Goal: Task Accomplishment & Management: Manage account settings

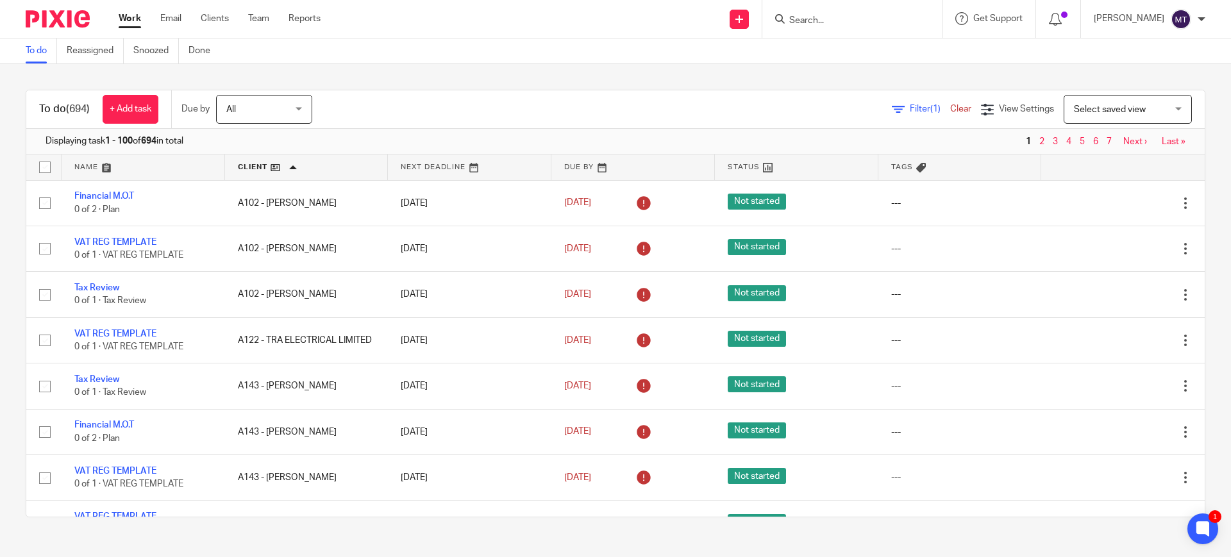
click at [844, 18] on input "Search" at bounding box center [845, 21] width 115 height 12
type input "y"
type input "h"
type input "m"
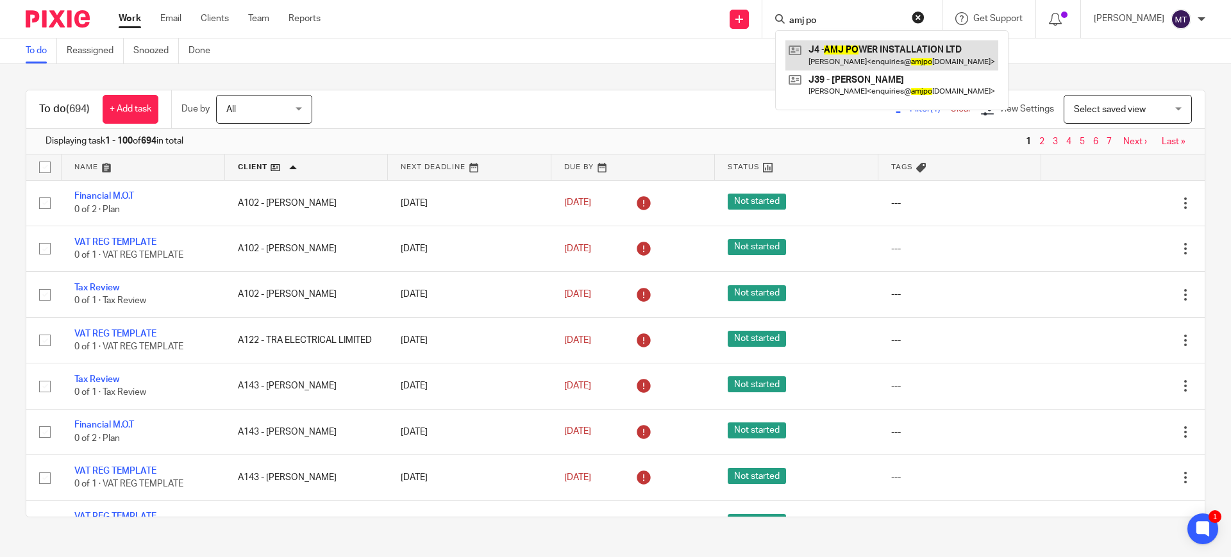
type input "amj po"
click at [886, 56] on link at bounding box center [891, 54] width 213 height 29
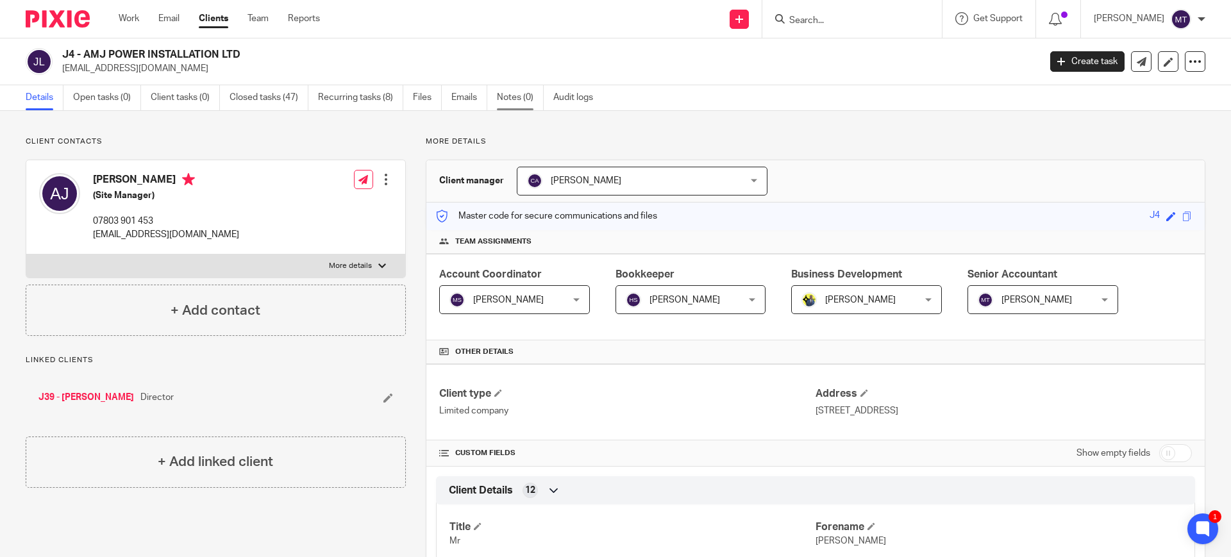
click at [513, 97] on link "Notes (0)" at bounding box center [520, 97] width 47 height 25
click at [508, 95] on link "Notes (0)" at bounding box center [520, 97] width 47 height 25
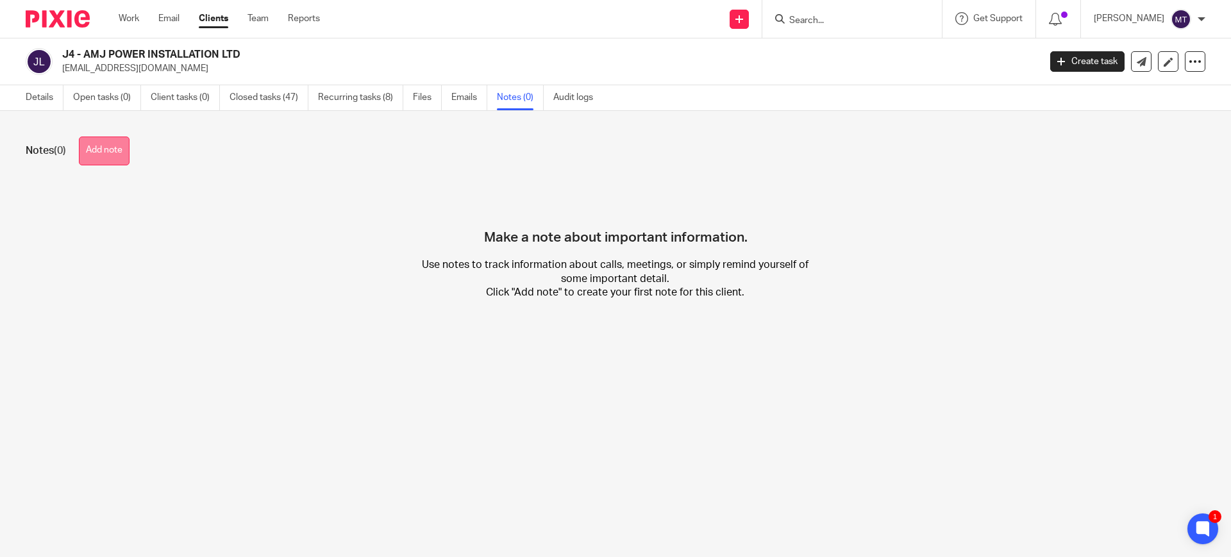
click at [121, 151] on button "Add note" at bounding box center [104, 151] width 51 height 29
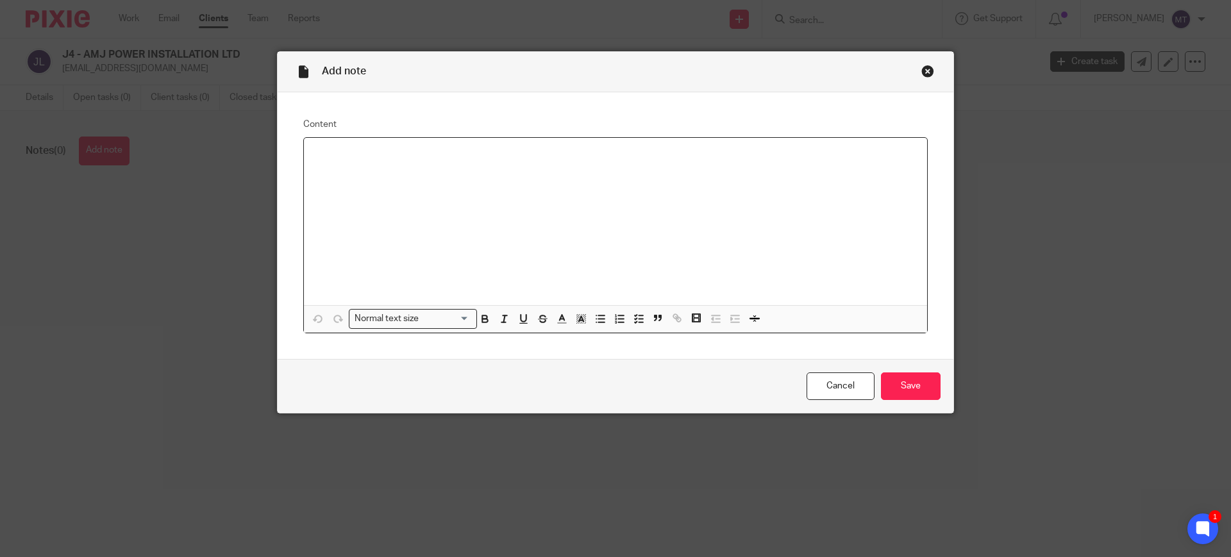
click at [465, 232] on div at bounding box center [615, 221] width 623 height 167
copy p "Per call with Bobo 15.10.25"
click at [418, 183] on p at bounding box center [628, 180] width 577 height 13
click at [494, 172] on p "VAT & PAYE registered" at bounding box center [628, 167] width 577 height 13
click at [506, 188] on div "Per call with Bobo 15.10.25 VAT & PAYE registered" at bounding box center [615, 221] width 623 height 167
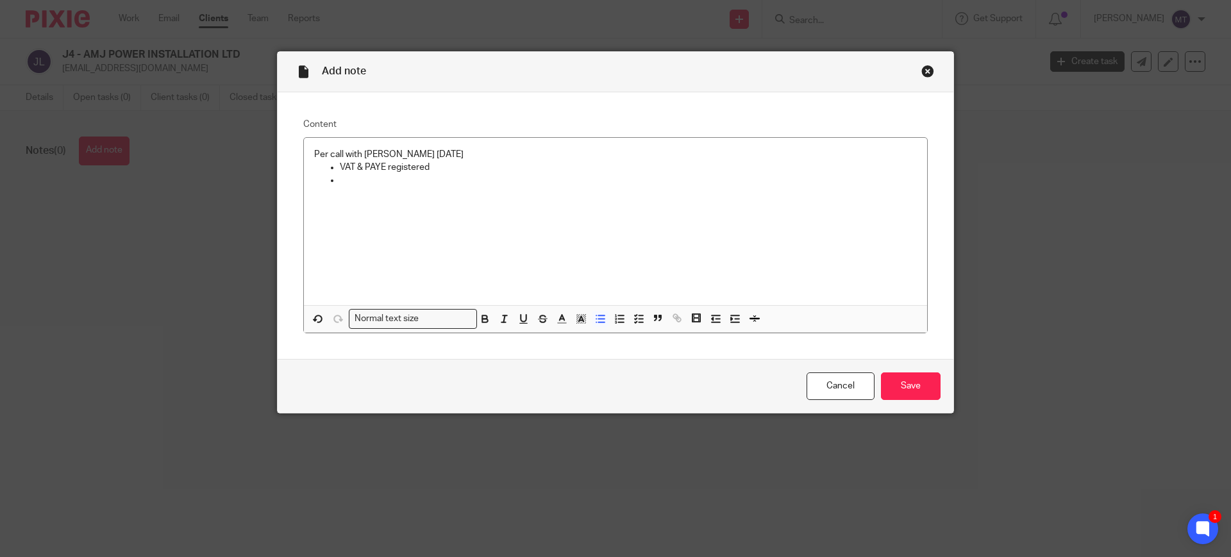
click at [395, 184] on p at bounding box center [628, 180] width 577 height 13
click at [740, 167] on p "VAT & PAYE registered" at bounding box center [628, 167] width 577 height 13
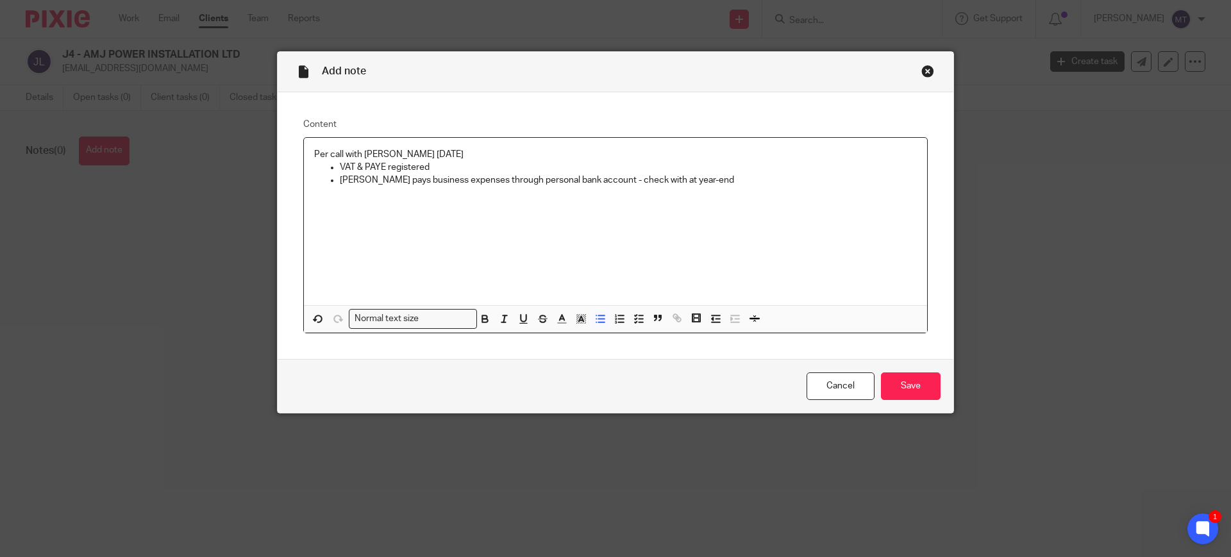
click at [724, 181] on p "Andrew pays business expenses through personal bank account - check with at yea…" at bounding box center [628, 180] width 577 height 13
drag, startPoint x: 652, startPoint y: 174, endPoint x: 390, endPoint y: 172, distance: 261.6
click at [390, 172] on ul "VAT & PAYE registered Andrew pays business expenses through personal bank accou…" at bounding box center [615, 180] width 603 height 39
click at [697, 178] on p "Andrew pays business expenses through personal bank account - check with at yea…" at bounding box center [628, 180] width 577 height 13
drag, startPoint x: 699, startPoint y: 178, endPoint x: 322, endPoint y: 176, distance: 376.3
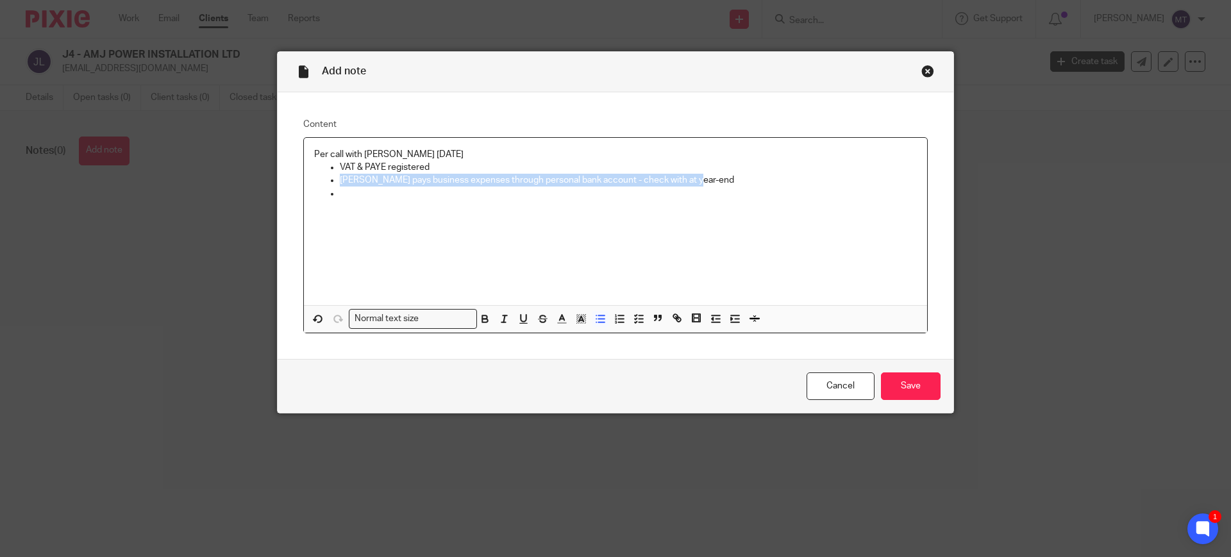
click at [322, 176] on ul "VAT & PAYE registered Andrew pays business expenses through personal bank accou…" at bounding box center [615, 180] width 603 height 39
copy p "Andrew pays business expenses through personal bank account - check with at yea…"
click at [367, 219] on div "Per call with Bobo 15.10.25 VAT & PAYE registered Andrew pays business expenses…" at bounding box center [615, 221] width 623 height 167
click at [603, 263] on div "Per call with Bobo 15.10.25 VAT & PAYE registered Andrew pays business expenses…" at bounding box center [615, 221] width 623 height 167
click at [513, 215] on div "Per call with Bobo 15.10.25 VAT & PAYE registered Andrew pays business expenses…" at bounding box center [615, 221] width 623 height 167
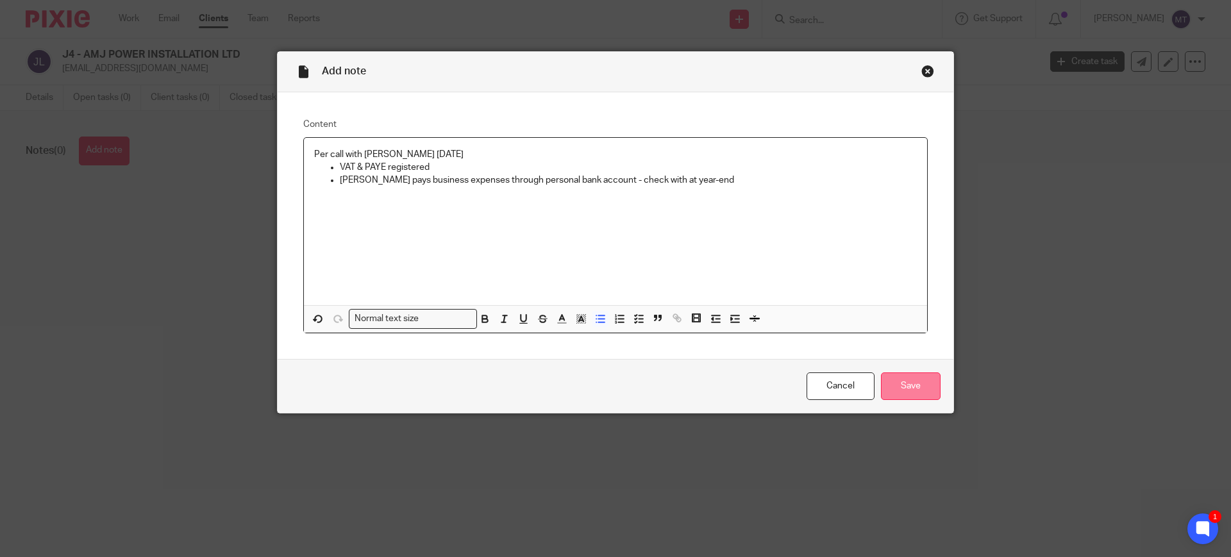
click at [894, 381] on input "Save" at bounding box center [911, 386] width 60 height 28
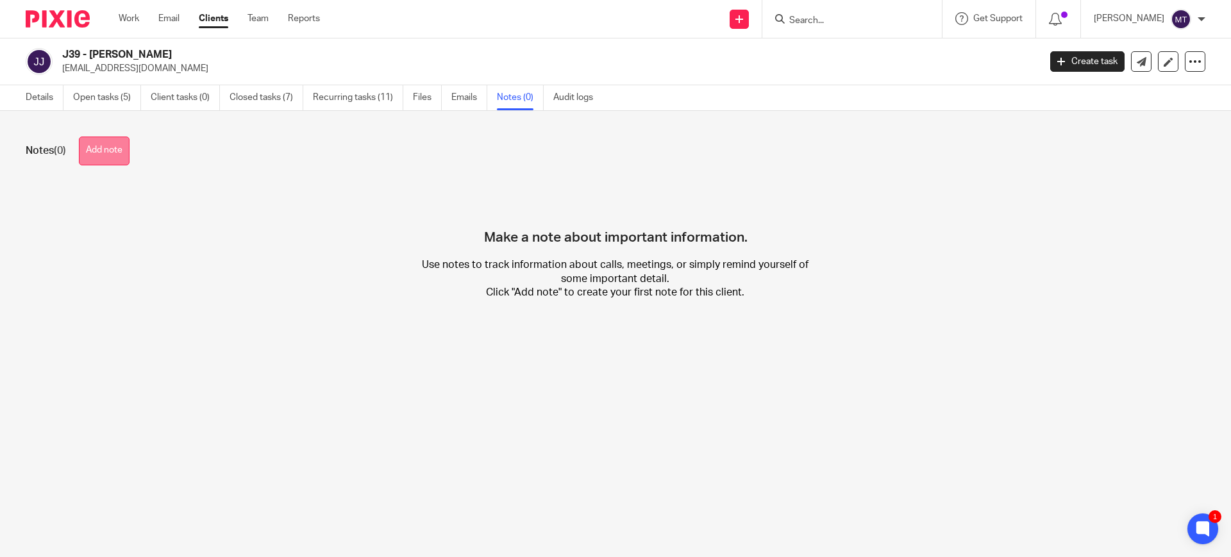
click at [112, 139] on button "Add note" at bounding box center [104, 151] width 51 height 29
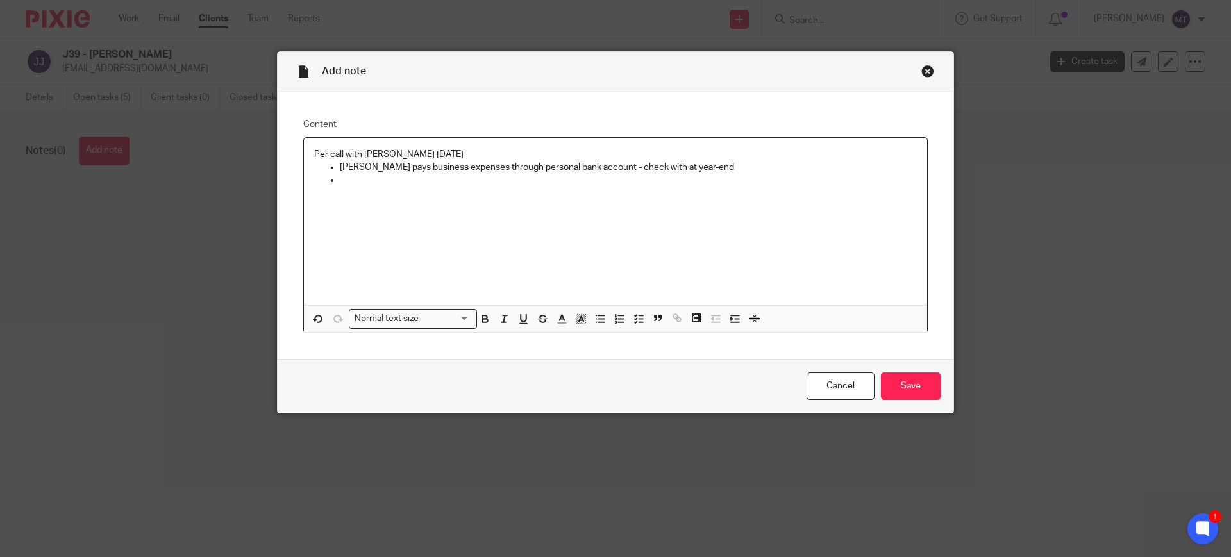
click at [443, 189] on p at bounding box center [615, 193] width 603 height 13
click at [403, 155] on p "Per call with Bobo 15.10.25" at bounding box center [615, 154] width 603 height 13
click at [433, 173] on p "Andrew pays business expenses through personal bank account - check with at yea…" at bounding box center [628, 167] width 577 height 13
click at [429, 178] on p at bounding box center [628, 180] width 577 height 13
click at [428, 188] on p at bounding box center [615, 193] width 603 height 13
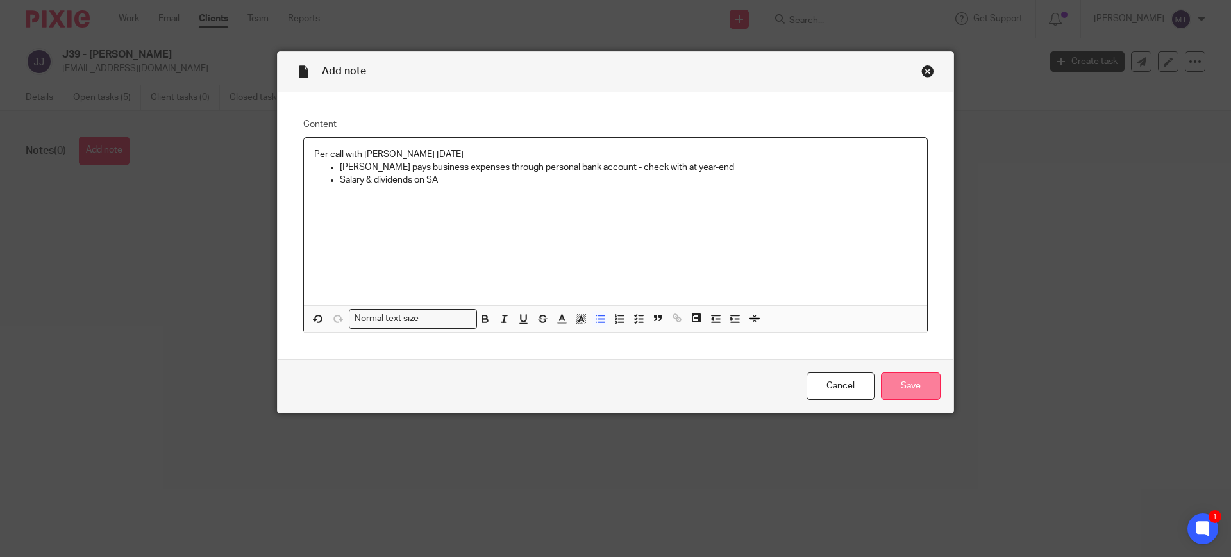
click at [921, 397] on input "Save" at bounding box center [911, 386] width 60 height 28
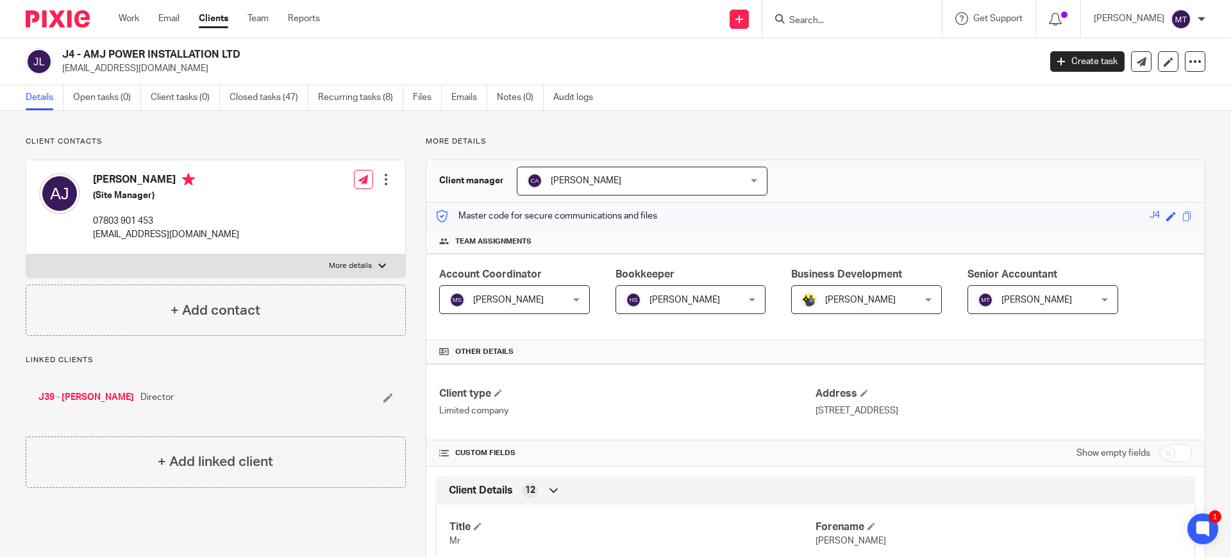
click at [871, 16] on input "Search" at bounding box center [845, 21] width 115 height 12
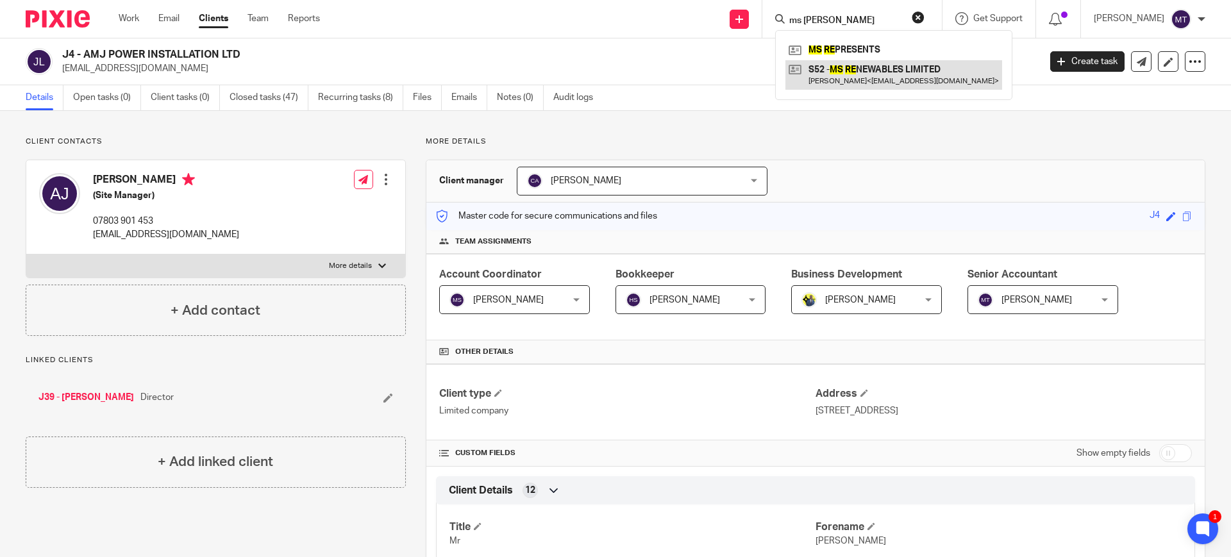
type input "ms [PERSON_NAME]"
drag, startPoint x: 874, startPoint y: 26, endPoint x: 697, endPoint y: -4, distance: 180.0
click at [697, 0] on html "Work Email Clients Team Reports Work Email Clients Team Reports Settings Send n…" at bounding box center [615, 278] width 1231 height 557
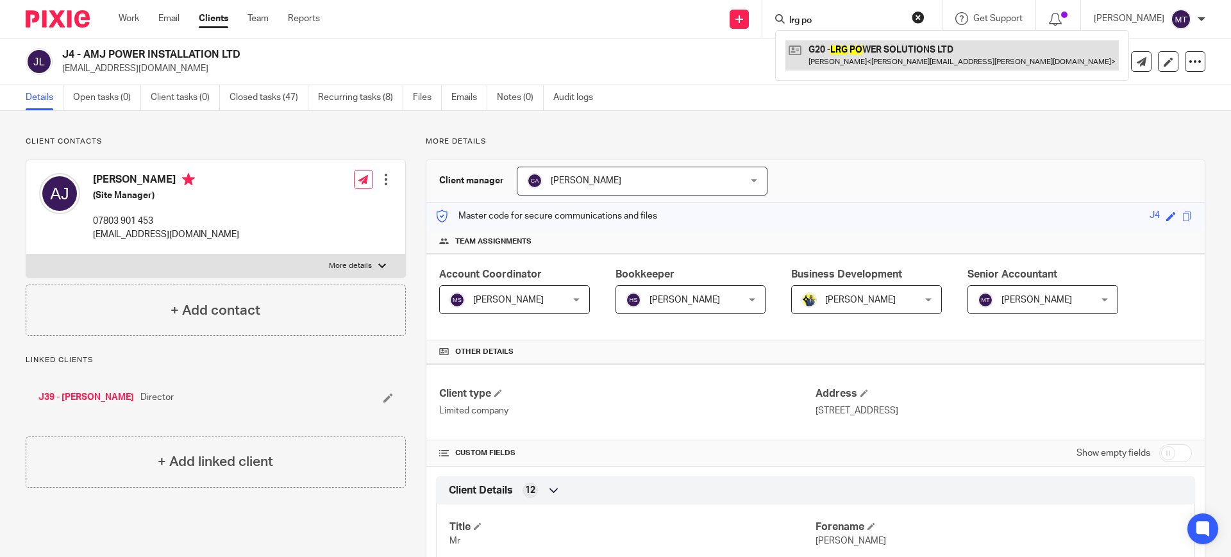
type input "lrg po"
click at [917, 54] on link at bounding box center [951, 54] width 333 height 29
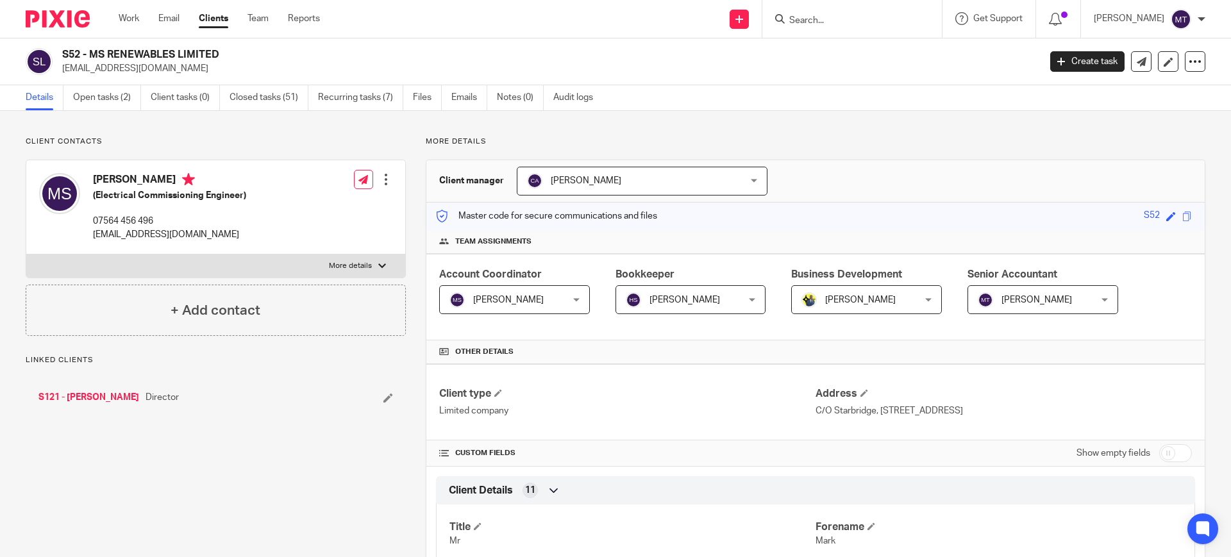
drag, startPoint x: 133, startPoint y: 175, endPoint x: 21, endPoint y: 322, distance: 184.4
click at [519, 101] on link "Notes (0)" at bounding box center [520, 97] width 47 height 25
click at [524, 103] on link "Notes (0)" at bounding box center [520, 97] width 47 height 25
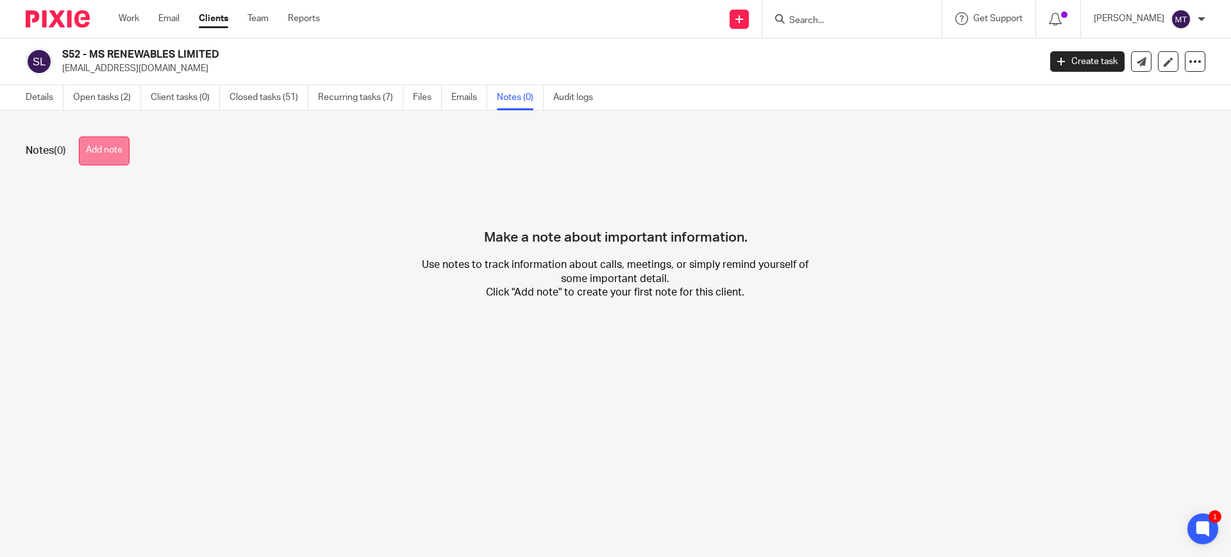
click at [124, 151] on button "Add note" at bounding box center [104, 151] width 51 height 29
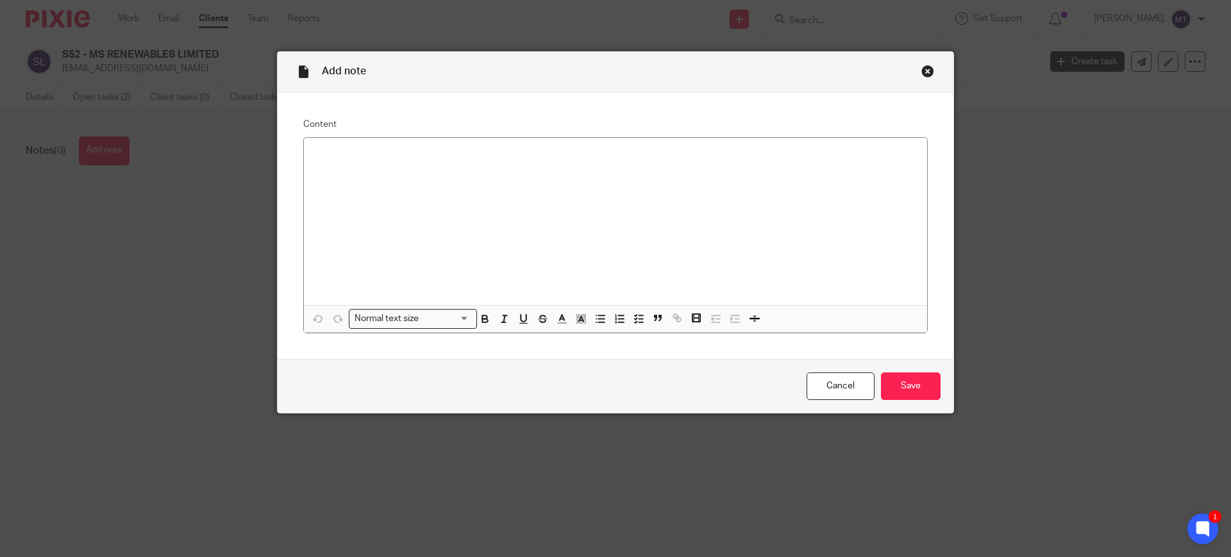
click at [492, 177] on div at bounding box center [615, 221] width 623 height 167
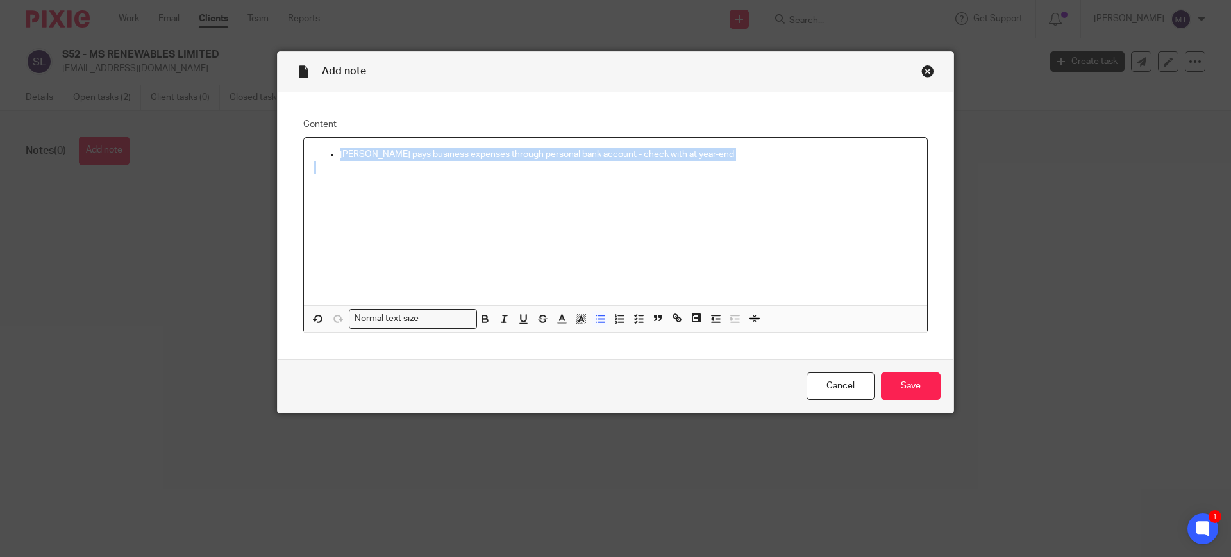
drag, startPoint x: 691, startPoint y: 173, endPoint x: 156, endPoint y: 156, distance: 534.9
click at [156, 157] on div "Add note Content Andrew pays business expenses through personal bank account - …" at bounding box center [615, 278] width 1231 height 557
copy p "Per call with Bobo 15.10.25"
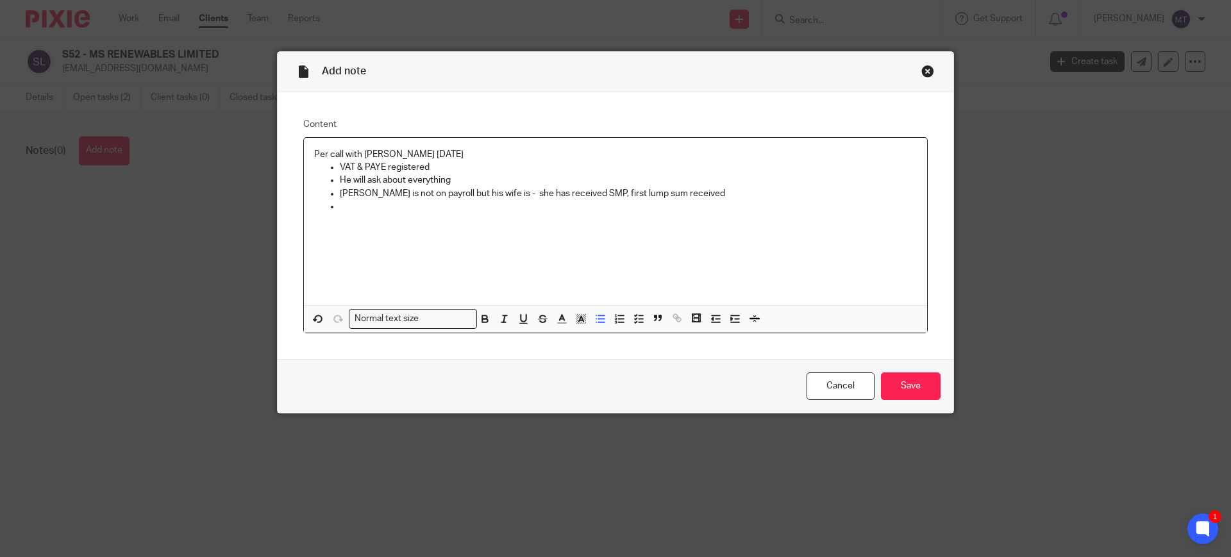
click at [489, 231] on div "Per call with Bobo 15.10.25 VAT & PAYE registered He will ask about everything …" at bounding box center [615, 221] width 623 height 167
click at [481, 216] on div "Per call with Bobo 15.10.25 VAT & PAYE registered He will ask about everything …" at bounding box center [615, 221] width 623 height 167
click at [558, 213] on div "Per call with Bobo 15.10.25 VAT & PAYE registered He will ask about everything …" at bounding box center [615, 221] width 623 height 167
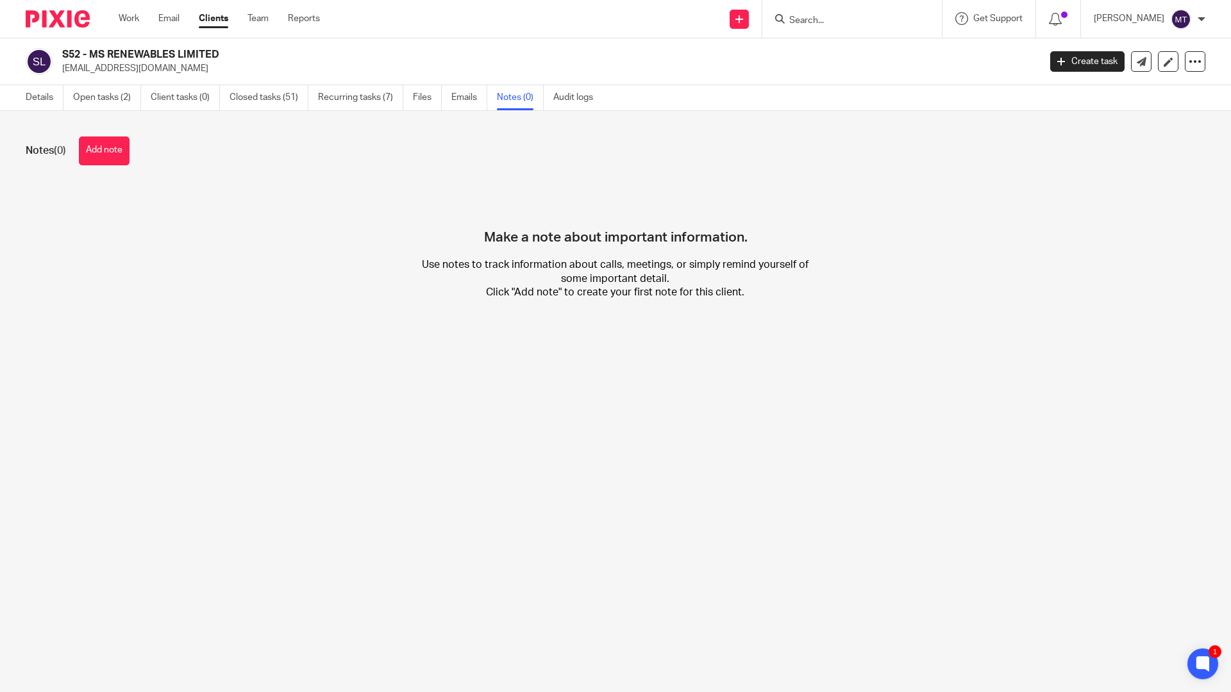
drag, startPoint x: 425, startPoint y: 221, endPoint x: 509, endPoint y: 151, distance: 109.2
click at [426, 220] on div "Make a note about important information. Use notes to track information about c…" at bounding box center [616, 252] width 1180 height 135
click at [514, 107] on link "Notes (0)" at bounding box center [520, 97] width 47 height 25
drag, startPoint x: 308, startPoint y: 277, endPoint x: 361, endPoint y: 258, distance: 56.6
click at [309, 277] on div "Make a note about important information. Use notes to track information about c…" at bounding box center [616, 252] width 1180 height 135
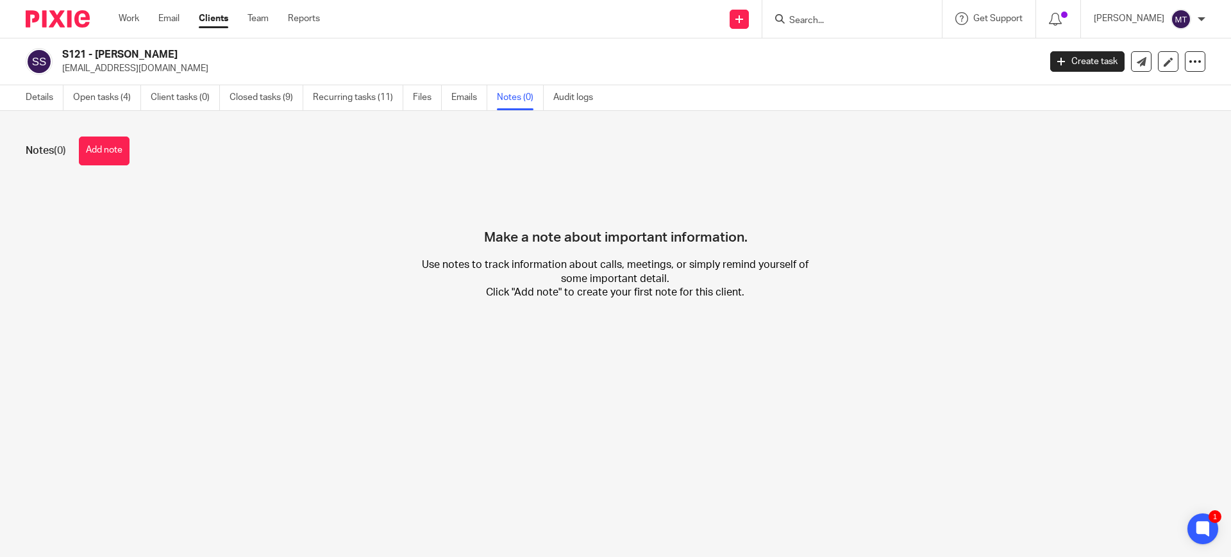
click at [129, 146] on button "Add note" at bounding box center [104, 151] width 51 height 29
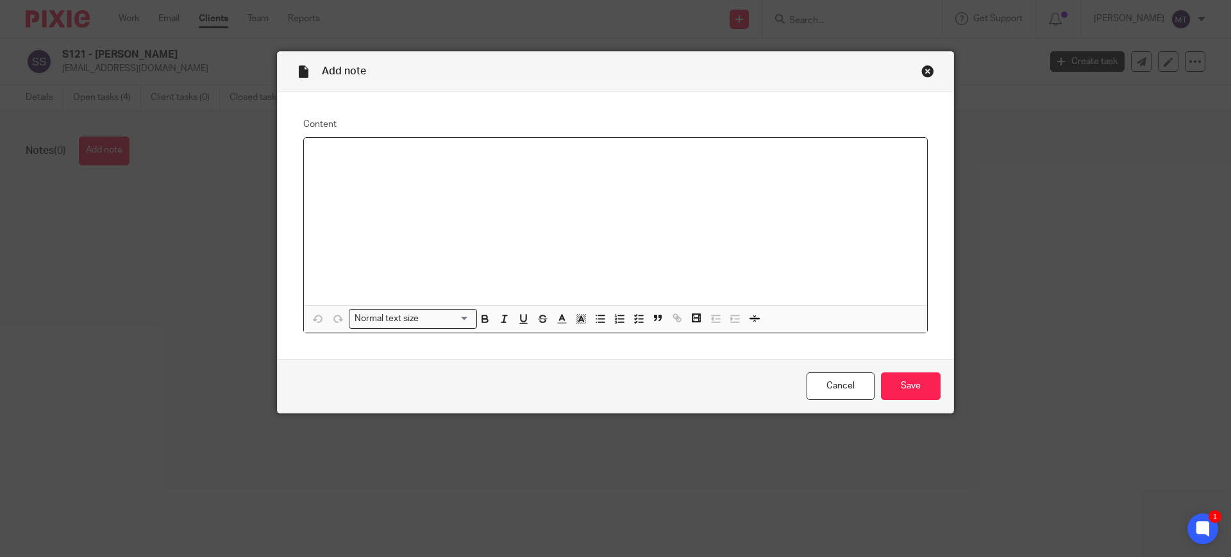
paste div
click at [474, 181] on p at bounding box center [628, 180] width 577 height 13
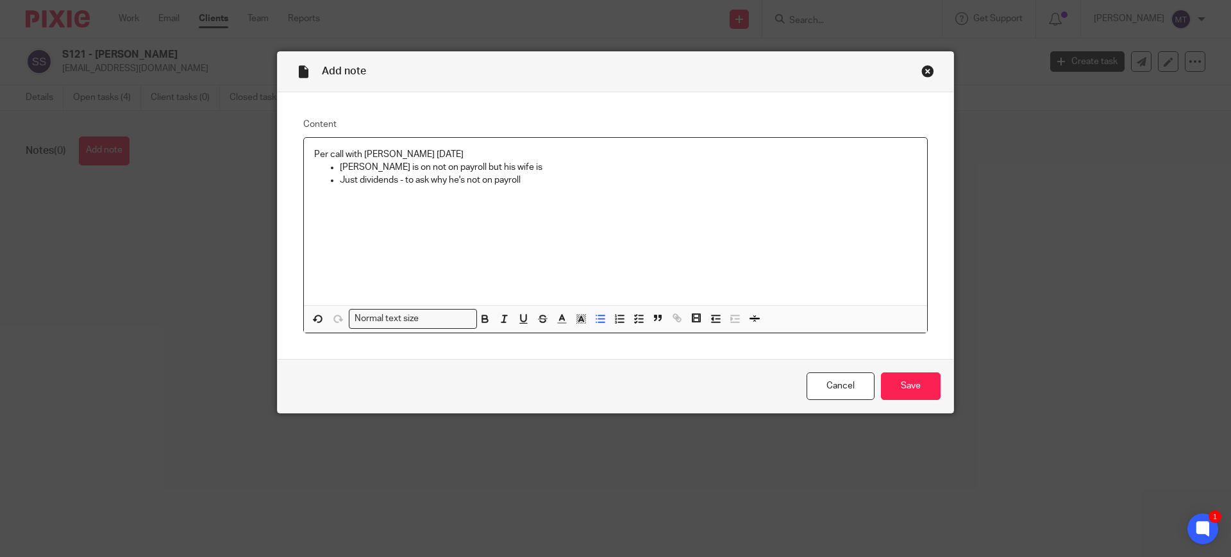
click at [554, 170] on p "Mark is on not on payroll but his wife is" at bounding box center [628, 167] width 577 height 13
click at [558, 181] on p "Just dividends - to ask why he's not on payroll" at bounding box center [628, 180] width 577 height 13
drag, startPoint x: 547, startPoint y: 178, endPoint x: 316, endPoint y: 170, distance: 230.9
click at [316, 170] on ul "Mark is on not on payroll but his wife is Just dividends - to ask why he's not …" at bounding box center [615, 174] width 603 height 26
copy ul "Mark is on not on payroll but his wife is Just dividends - to ask why he's not …"
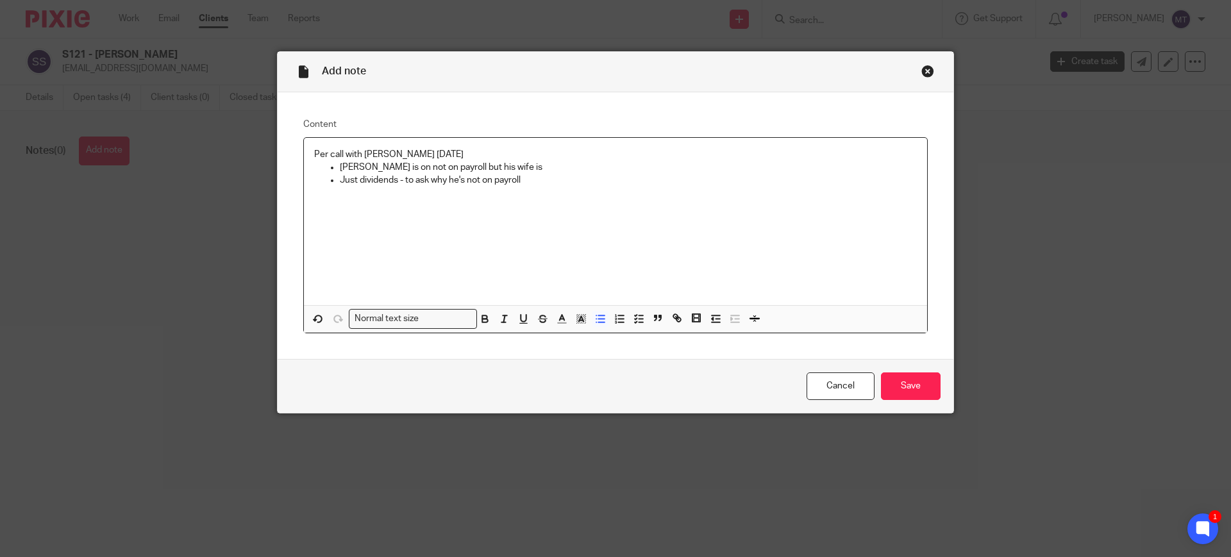
click at [701, 208] on div "Per call with Bobo 15.10.25 Mark is on not on payroll but his wife is Just divi…" at bounding box center [615, 221] width 623 height 167
click at [903, 388] on input "Save" at bounding box center [911, 386] width 60 height 28
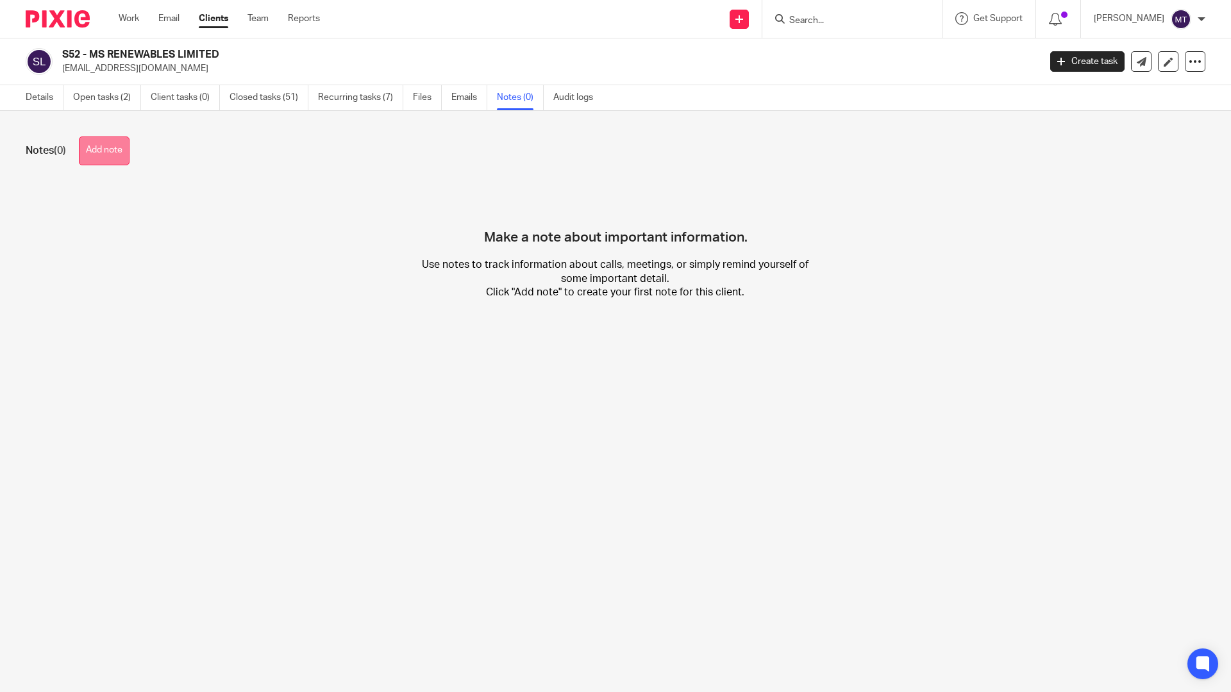
click at [123, 158] on button "Add note" at bounding box center [104, 151] width 51 height 29
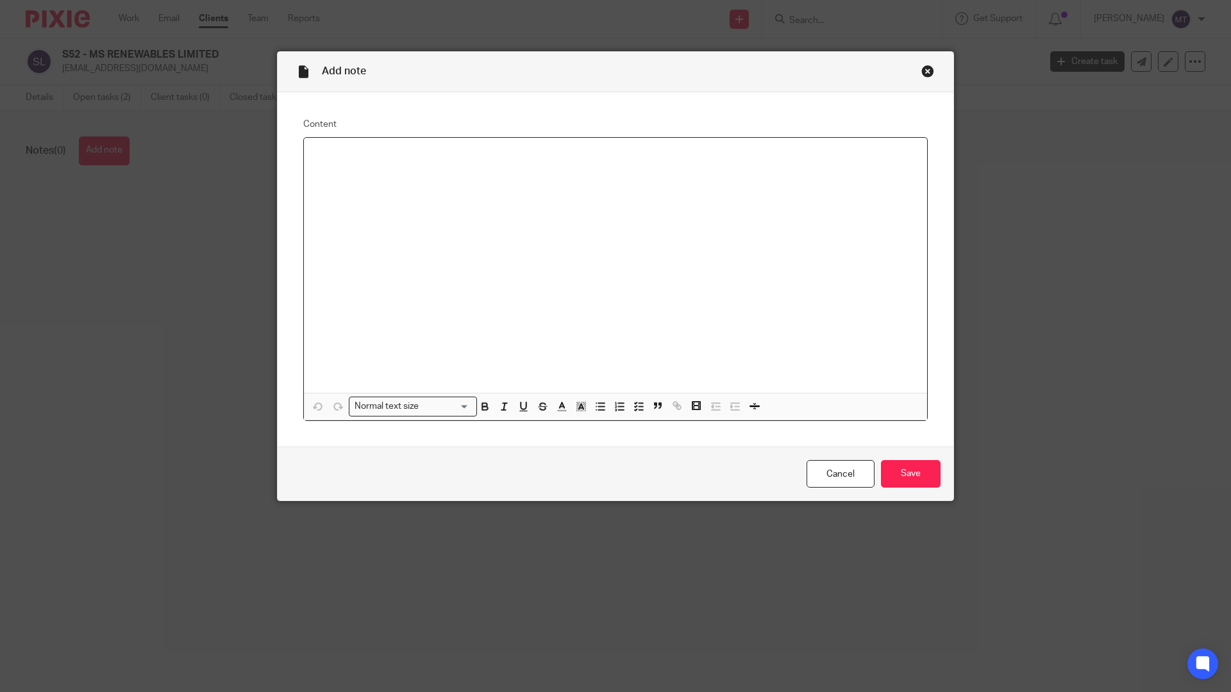
click at [469, 169] on div at bounding box center [615, 265] width 623 height 255
paste div
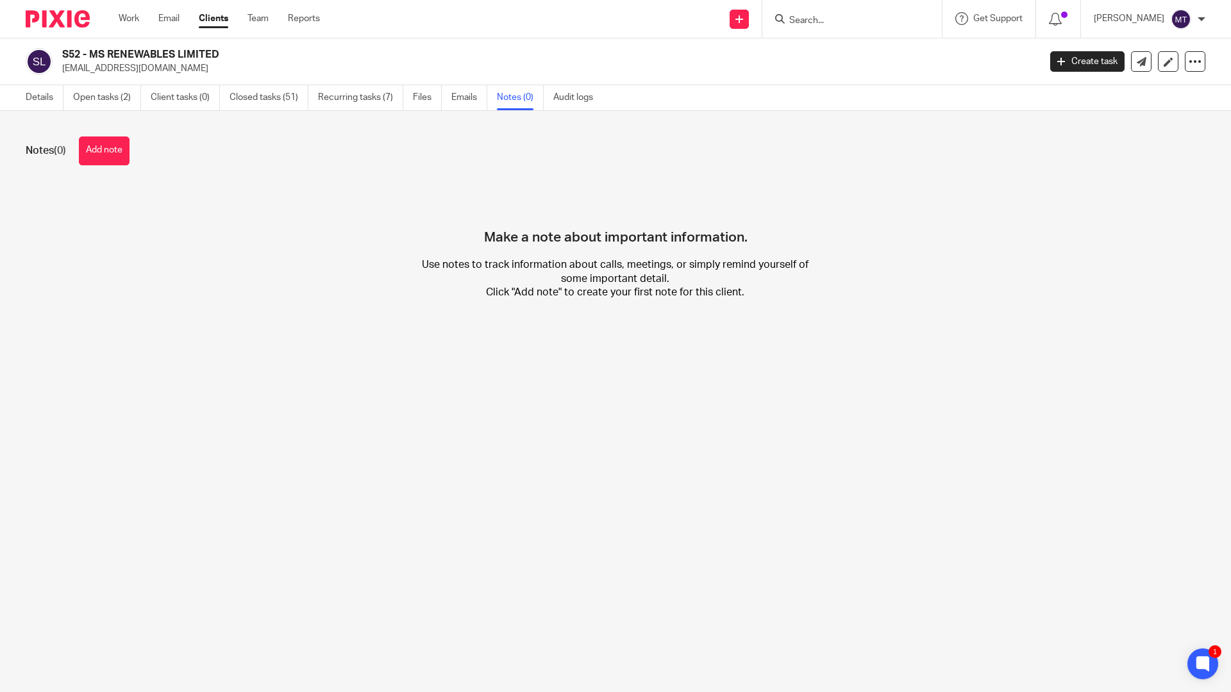
click at [596, 50] on h2 "S52 - MS RENEWABLES LIMITED" at bounding box center [449, 54] width 775 height 13
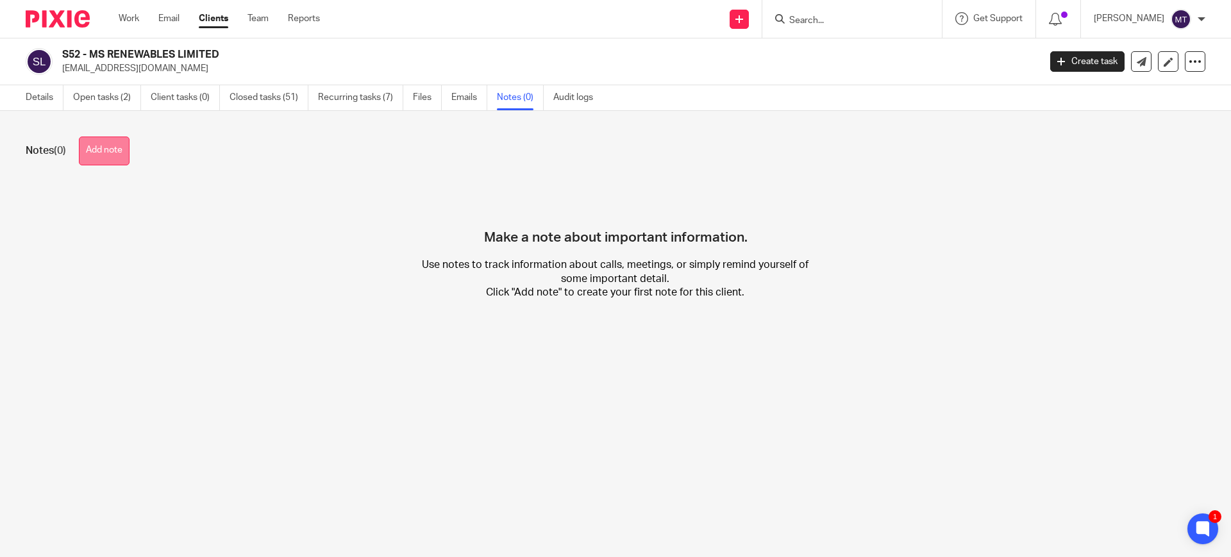
click at [127, 153] on button "Add note" at bounding box center [104, 151] width 51 height 29
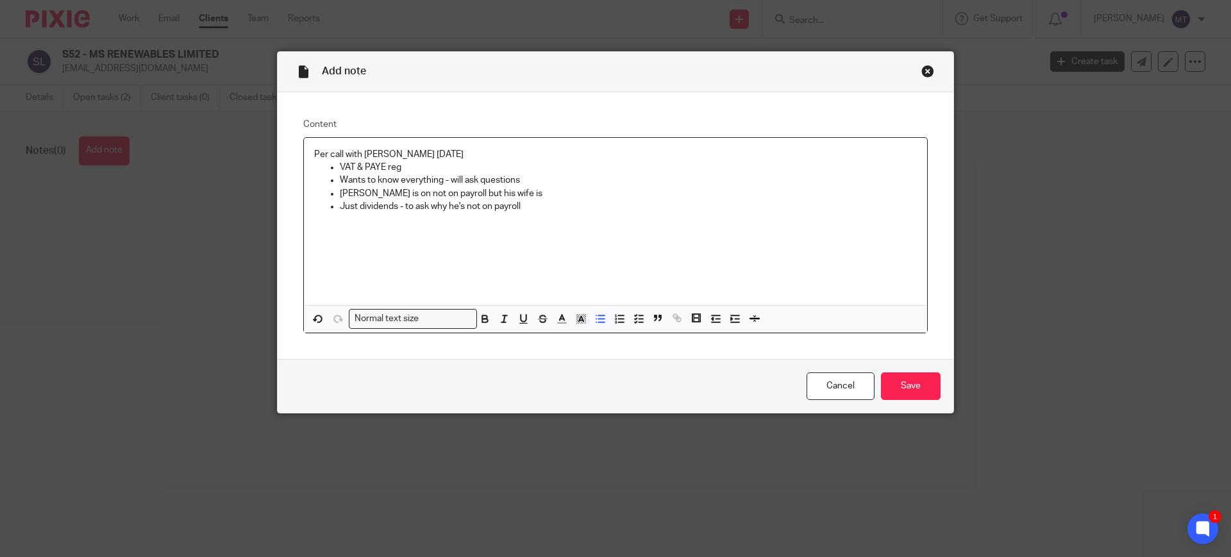
click at [516, 197] on p "Mark is on not on payroll but his wife is" at bounding box center [628, 193] width 577 height 13
click at [547, 210] on p "Just dividends - to ask why he's not on payroll" at bounding box center [628, 206] width 577 height 13
click at [919, 380] on input "Save" at bounding box center [911, 386] width 60 height 28
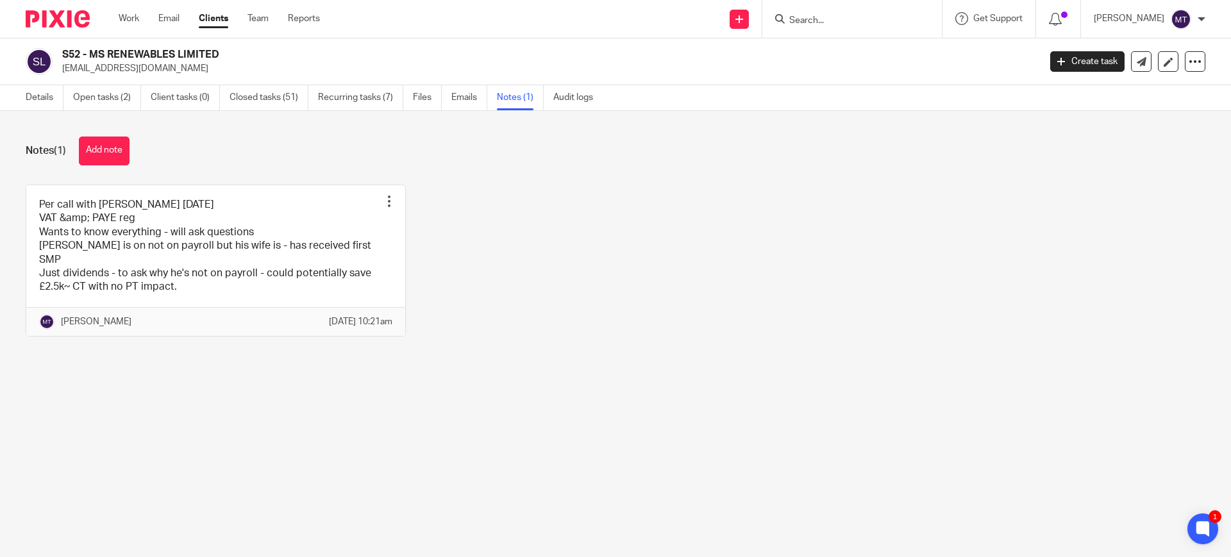
drag, startPoint x: 580, startPoint y: 251, endPoint x: 586, endPoint y: 246, distance: 8.2
click at [580, 250] on div "Per call with [PERSON_NAME] [DATE] VAT &amp; PAYE reg Wants to know everything …" at bounding box center [605, 270] width 1199 height 171
click at [619, 288] on div "Per call with [PERSON_NAME] [DATE] VAT &amp; PAYE reg Wants to know everything …" at bounding box center [605, 270] width 1199 height 171
click at [831, 20] on input "Search" at bounding box center [845, 21] width 115 height 12
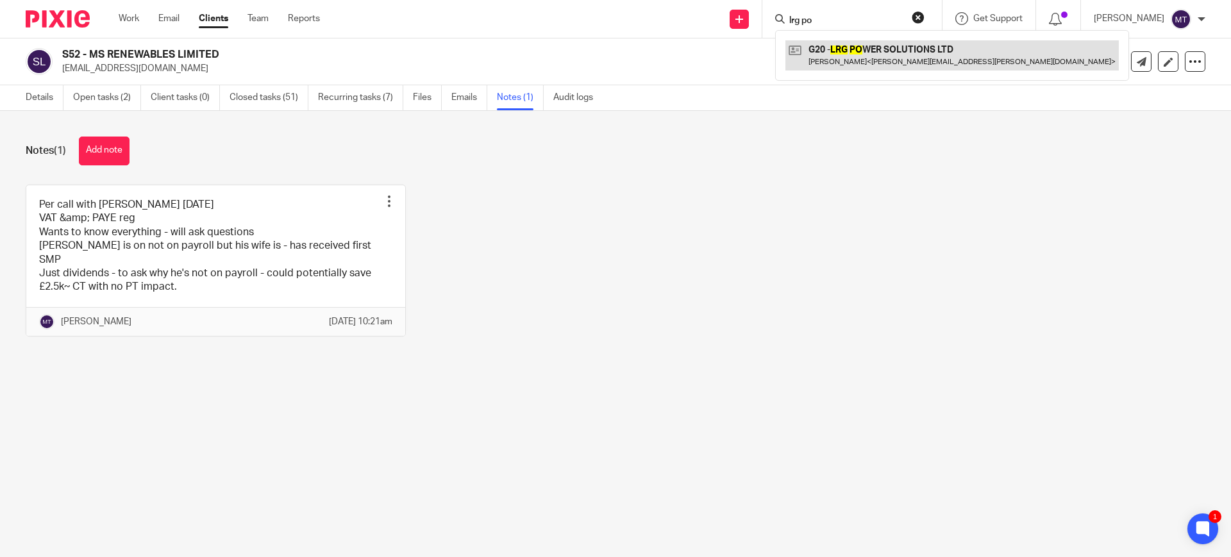
type input "lrg po"
click at [892, 50] on link at bounding box center [951, 54] width 333 height 29
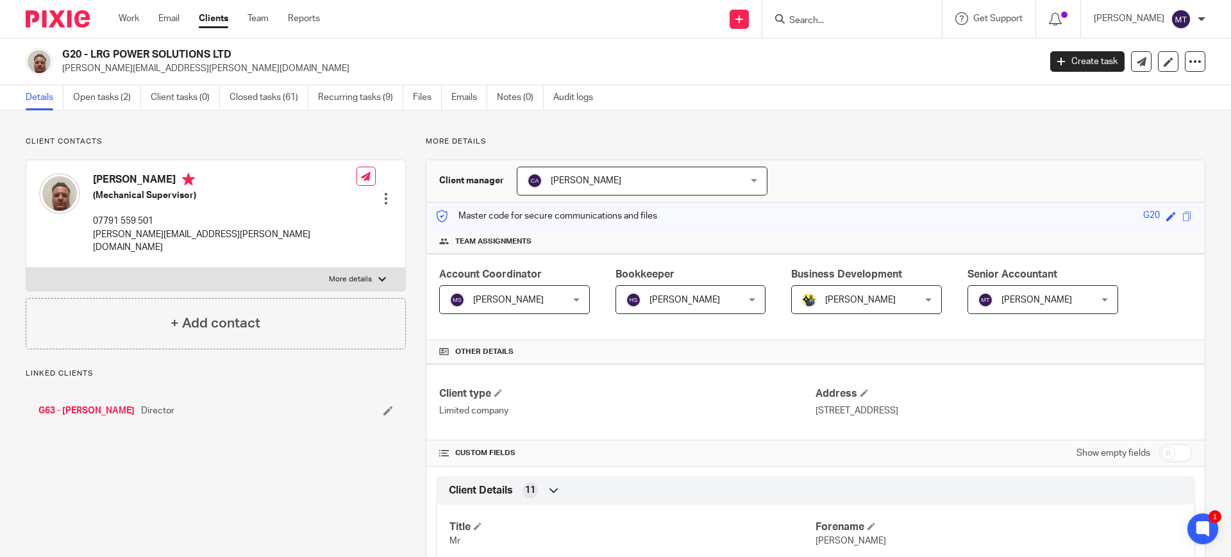
click at [68, 199] on img at bounding box center [59, 193] width 41 height 41
click at [69, 194] on img at bounding box center [59, 193] width 41 height 41
click at [522, 104] on link "Notes (0)" at bounding box center [520, 97] width 47 height 25
click at [530, 93] on link "Notes (0)" at bounding box center [520, 97] width 47 height 25
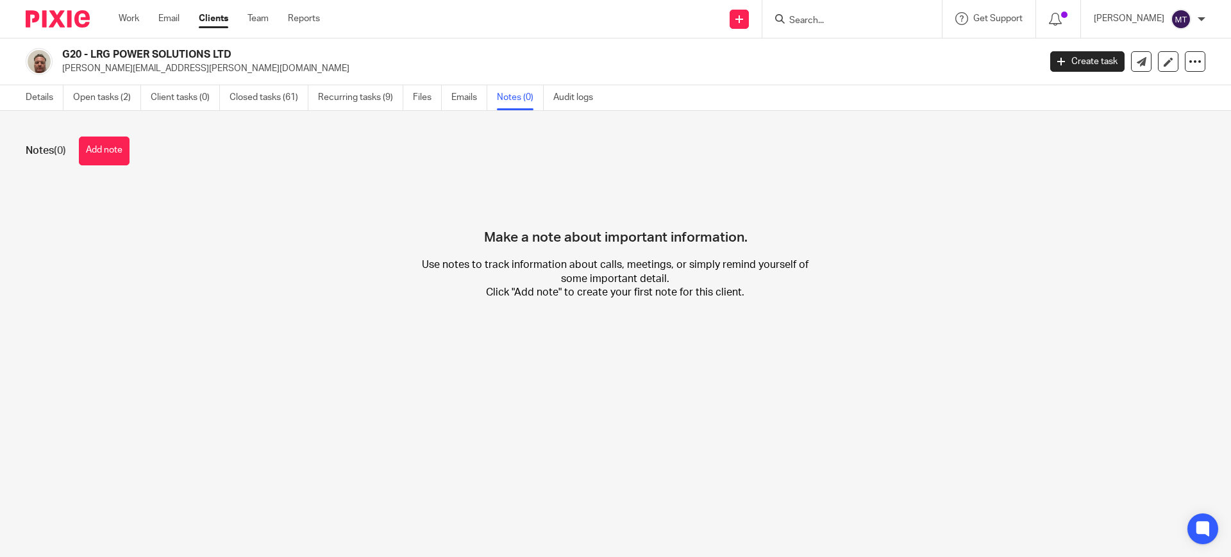
click at [112, 140] on button "Add note" at bounding box center [104, 151] width 51 height 29
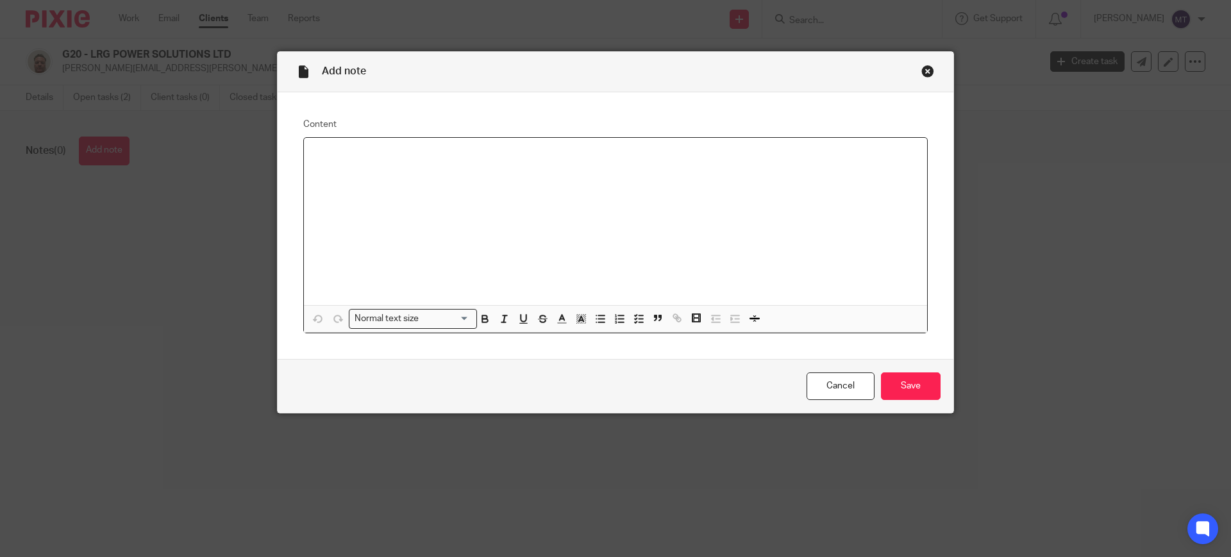
paste div
drag, startPoint x: 569, startPoint y: 176, endPoint x: 0, endPoint y: 131, distance: 571.0
click at [0, 131] on div "Add note Content Mark is on not on payroll but his wife is Just dividends - to …" at bounding box center [615, 278] width 1231 height 557
drag, startPoint x: 430, startPoint y: 152, endPoint x: 165, endPoint y: 155, distance: 264.8
click at [165, 155] on div "Add note Content Per call with Bobo 15.10.25 VAT & PAYE reg Normal text size Lo…" at bounding box center [615, 278] width 1231 height 557
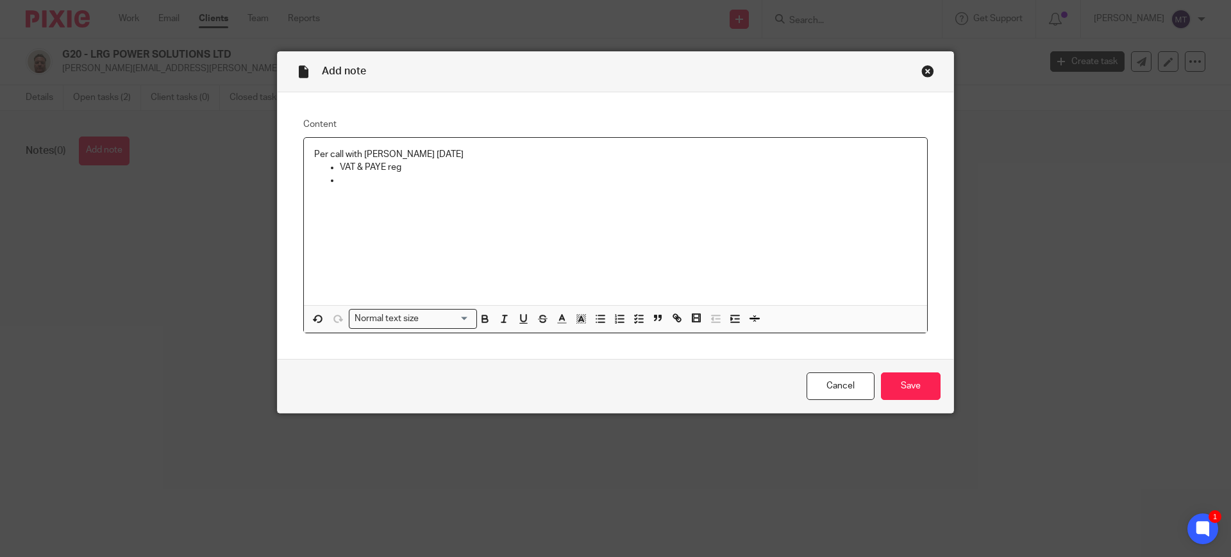
click at [355, 185] on p at bounding box center [628, 180] width 577 height 13
click at [1192, 515] on div "Add note Content Per call with Bobo 15.10.25 VAT & PAYE reg Normal text size Lo…" at bounding box center [615, 278] width 1231 height 557
click at [1202, 522] on icon at bounding box center [1203, 529] width 14 height 17
click at [1089, 281] on div "Add note Content Per call with Bobo 15.10.25 VAT & PAYE reg Normal text size Lo…" at bounding box center [615, 278] width 1231 height 557
click at [528, 235] on div "Per call with Bobo 15.10.25 VAT & PAYE reg" at bounding box center [615, 221] width 623 height 167
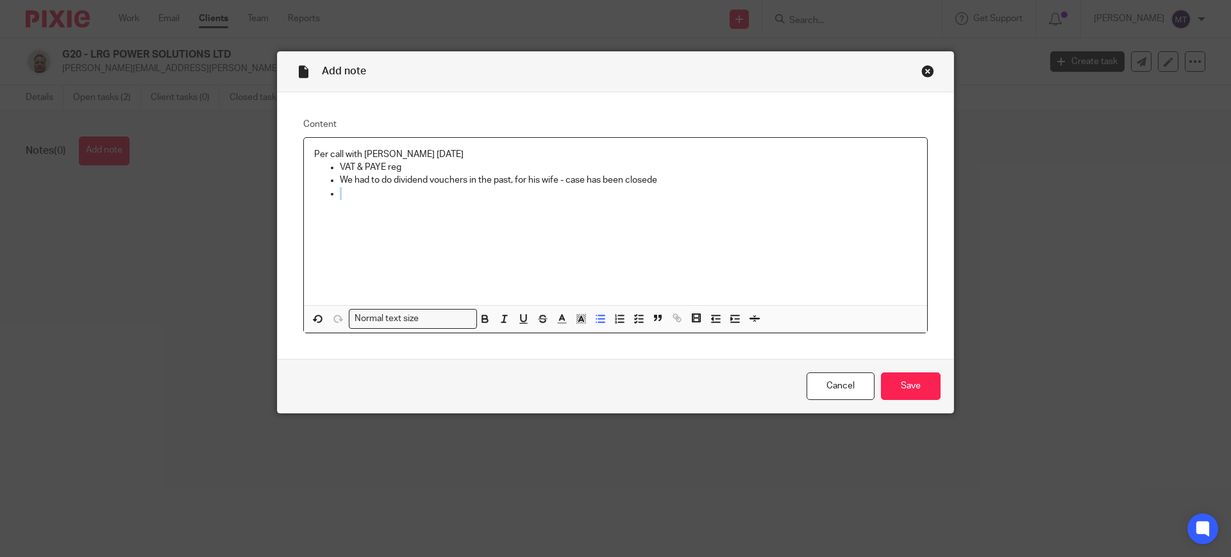
click at [690, 174] on ul "VAT & PAYE reg We had to do dividend vouchers in the past, for his wife - case …" at bounding box center [615, 180] width 603 height 39
click at [690, 174] on p "We had to do dividend vouchers in the past, for his wife - case has been closede" at bounding box center [628, 180] width 577 height 13
click at [537, 188] on p at bounding box center [628, 193] width 577 height 13
click at [894, 392] on input "Save" at bounding box center [911, 386] width 60 height 28
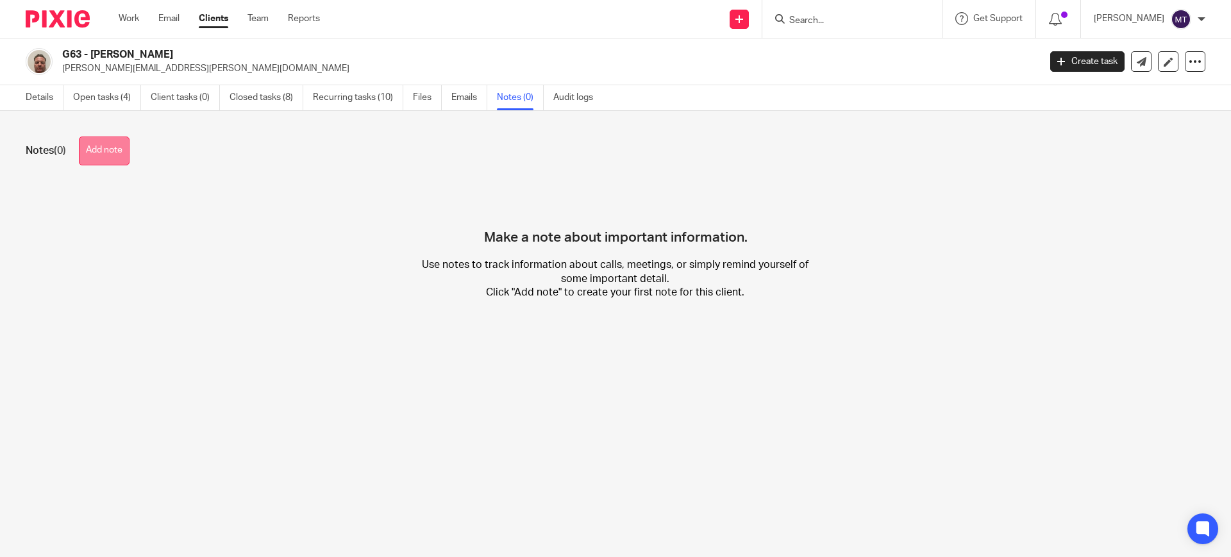
click at [103, 149] on button "Add note" at bounding box center [104, 151] width 51 height 29
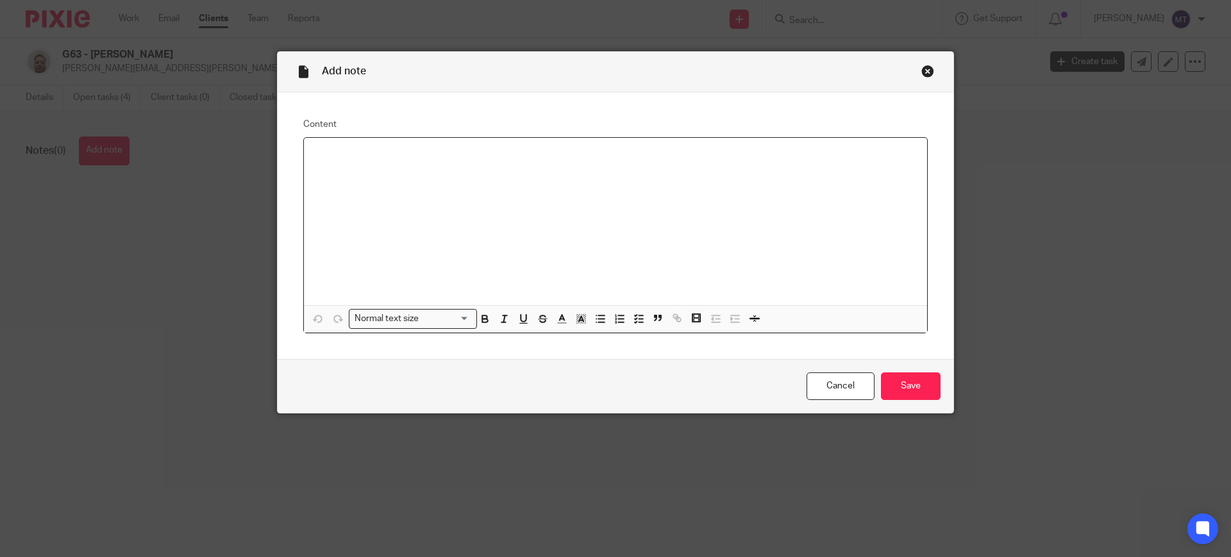
click at [363, 172] on div at bounding box center [615, 221] width 623 height 167
paste div
click at [426, 188] on div "Per call with [PERSON_NAME] [DATE]" at bounding box center [615, 221] width 623 height 167
click at [455, 169] on p at bounding box center [628, 167] width 577 height 13
click at [902, 390] on input "Save" at bounding box center [911, 386] width 60 height 28
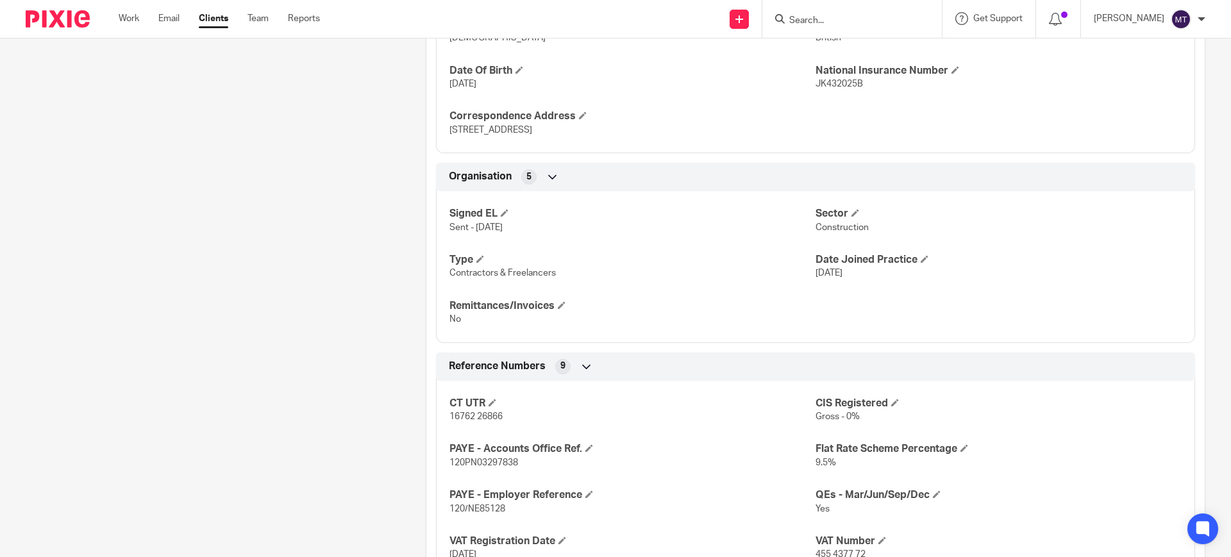
scroll to position [721, 0]
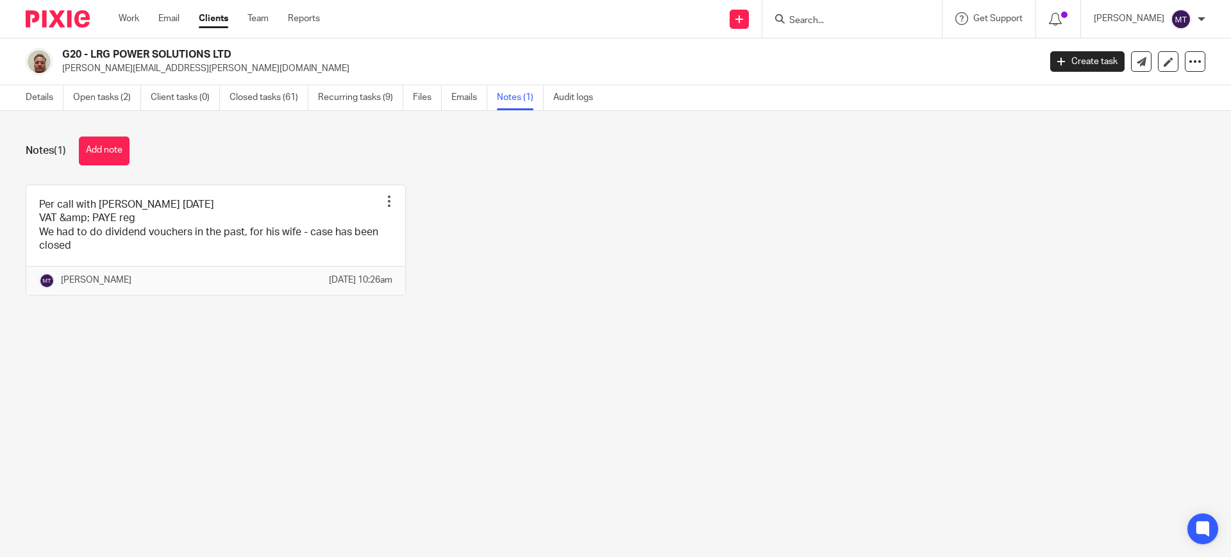
click at [835, 17] on input "Search" at bounding box center [845, 21] width 115 height 12
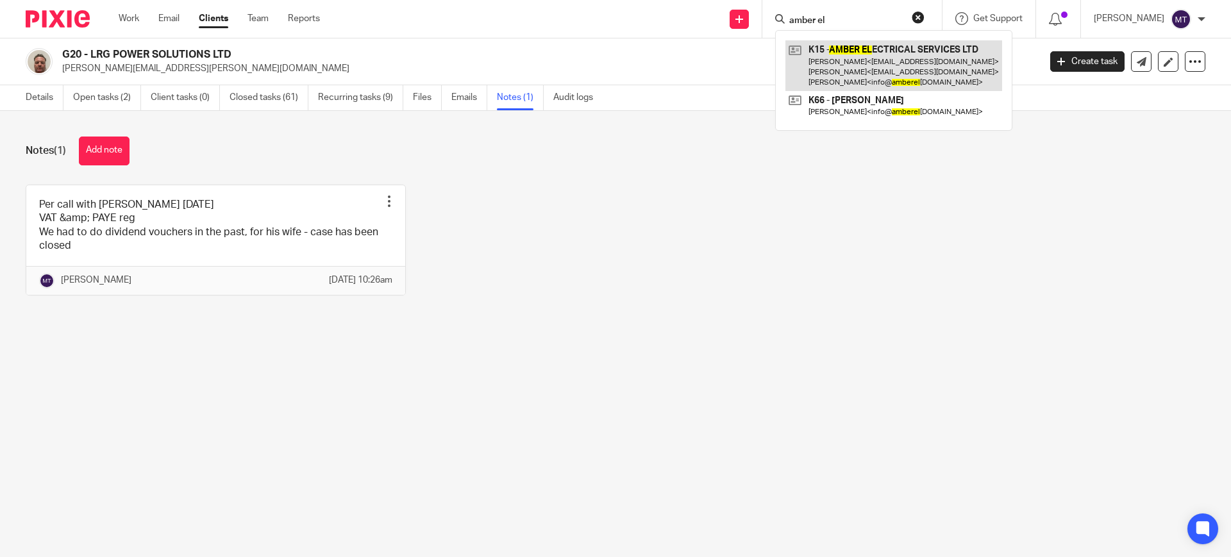
type input "amber el"
click at [930, 67] on link at bounding box center [893, 65] width 217 height 51
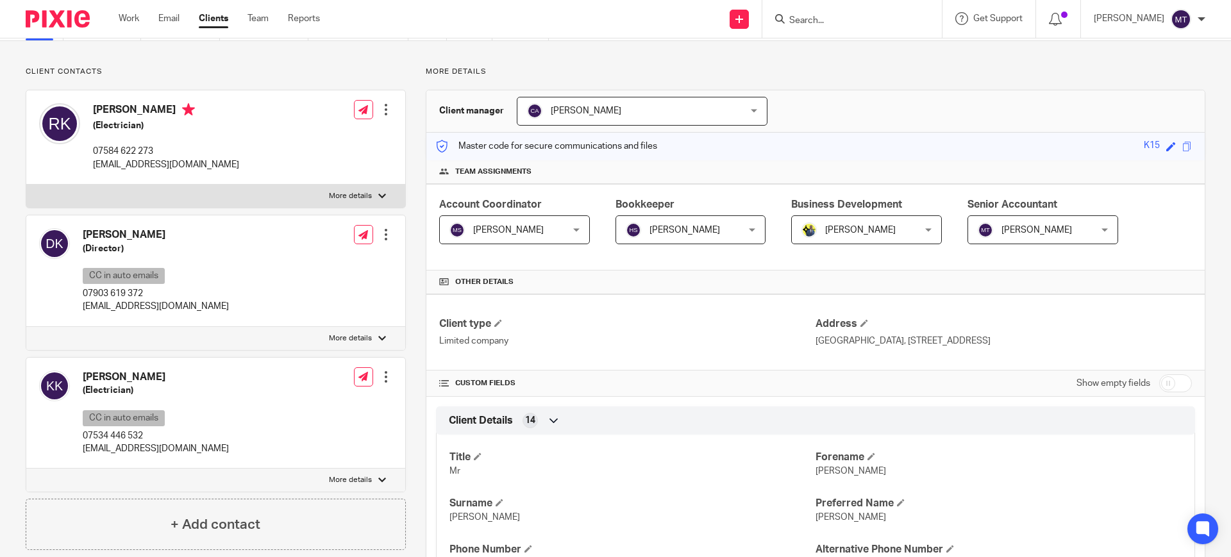
scroll to position [67, 0]
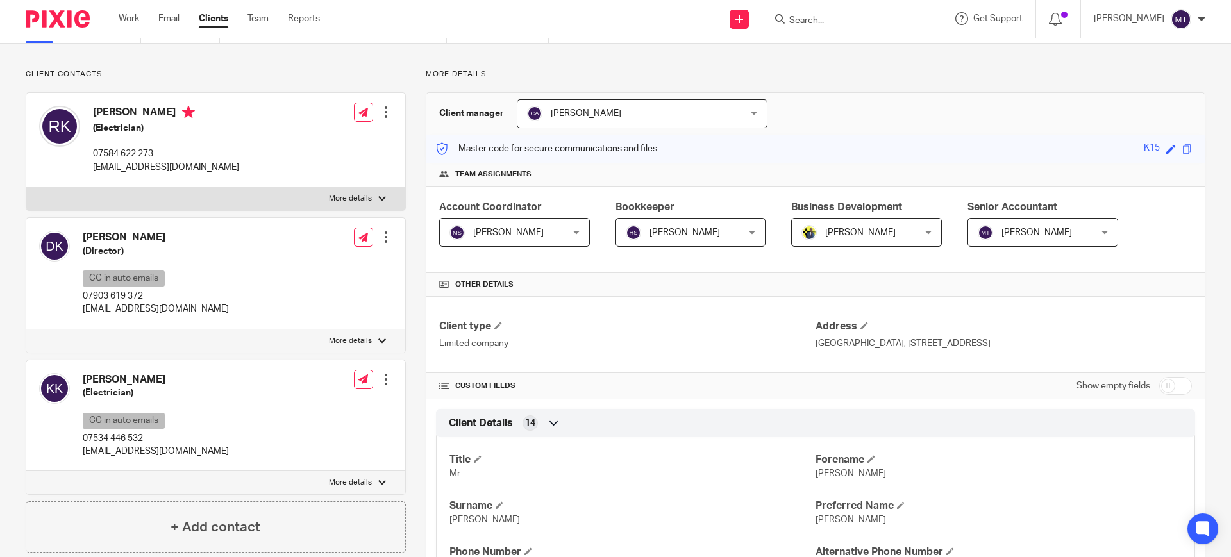
drag, startPoint x: 412, startPoint y: 361, endPoint x: 409, endPoint y: 368, distance: 7.5
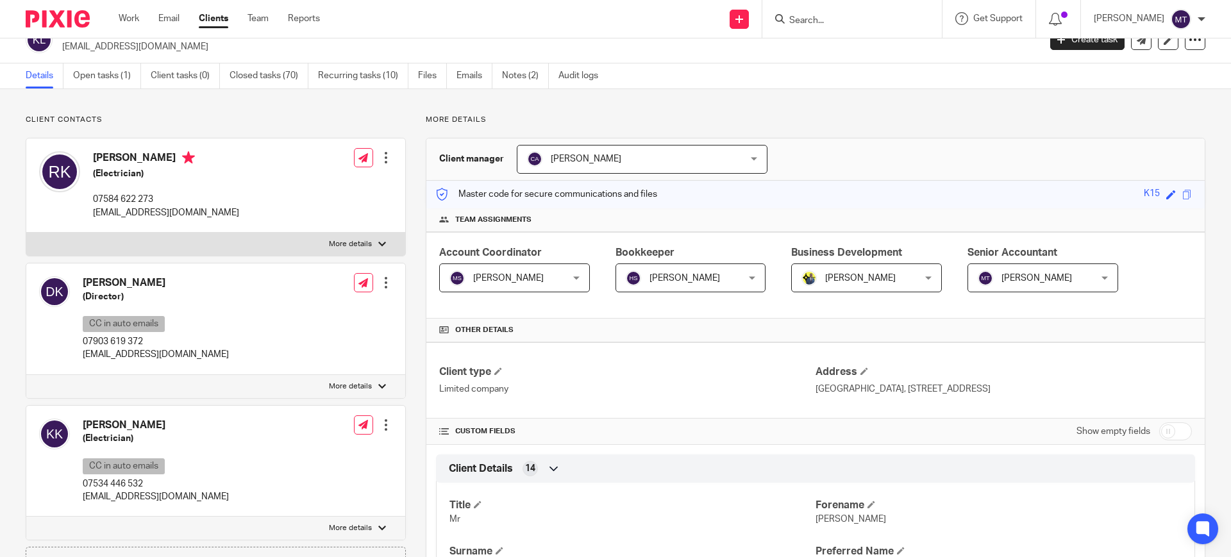
scroll to position [0, 0]
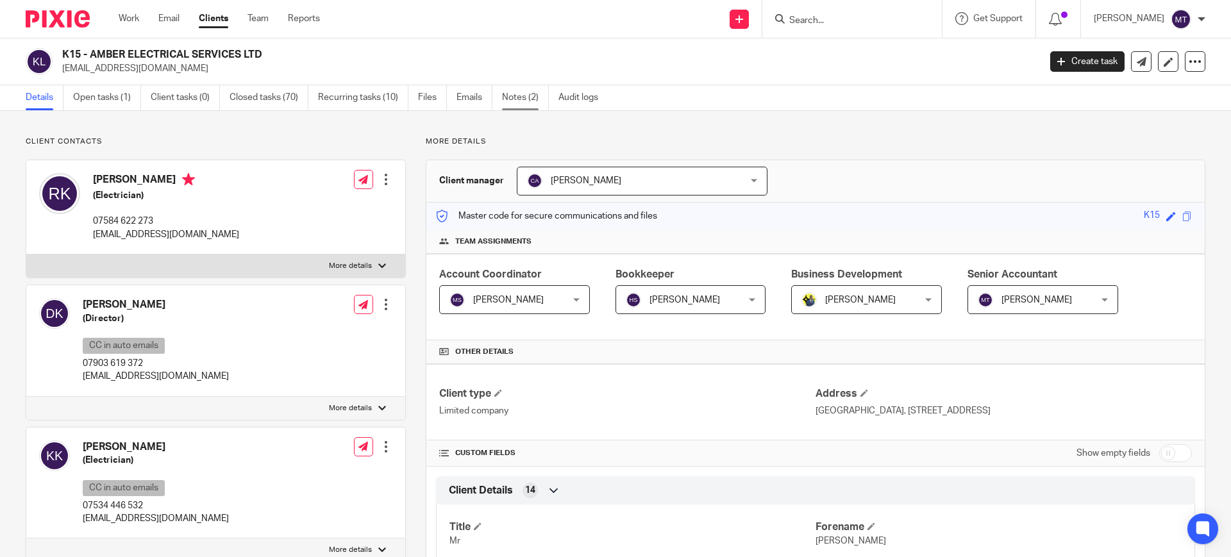
click at [517, 99] on link "Notes (2)" at bounding box center [525, 97] width 47 height 25
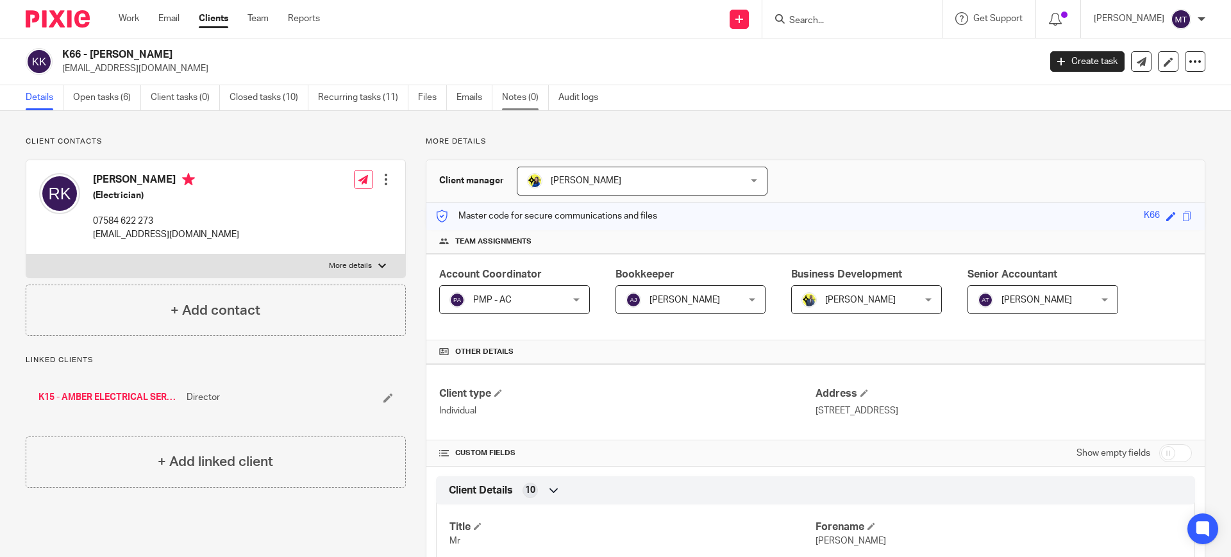
click at [533, 90] on link "Notes (0)" at bounding box center [525, 97] width 47 height 25
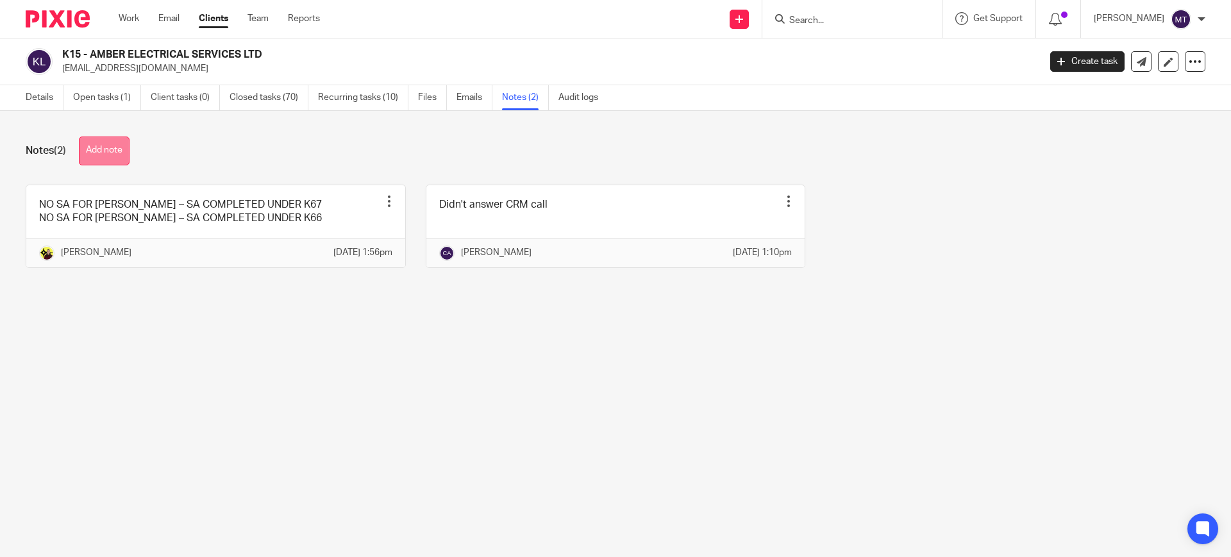
click at [111, 151] on button "Add note" at bounding box center [104, 151] width 51 height 29
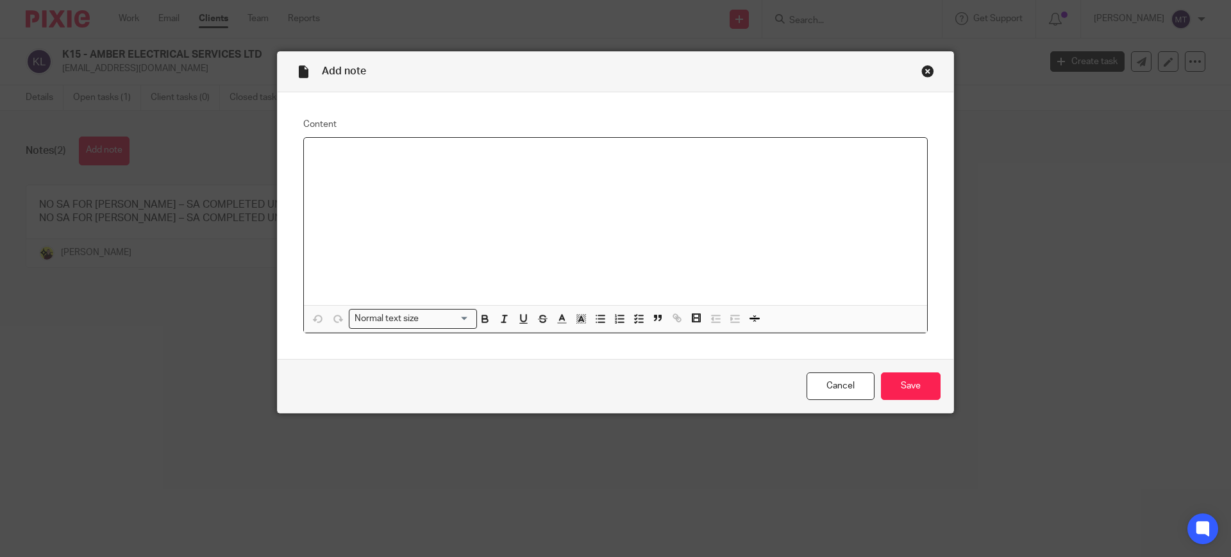
paste div
drag, startPoint x: 460, startPoint y: 83, endPoint x: 573, endPoint y: 88, distance: 112.9
click at [576, 88] on div "Add note" at bounding box center [616, 72] width 676 height 40
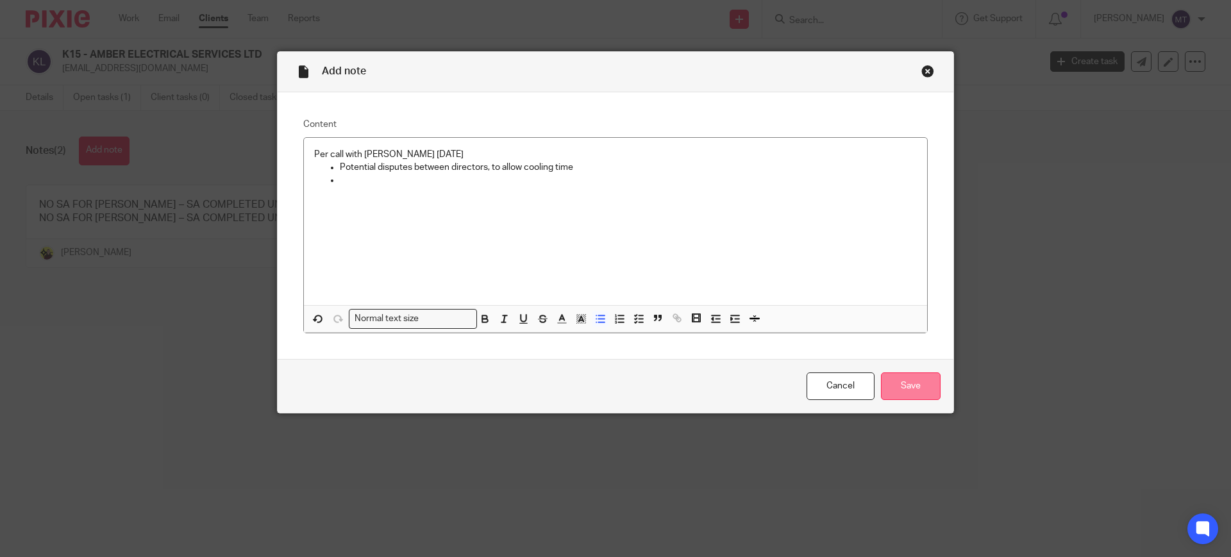
click at [915, 382] on input "Save" at bounding box center [911, 386] width 60 height 28
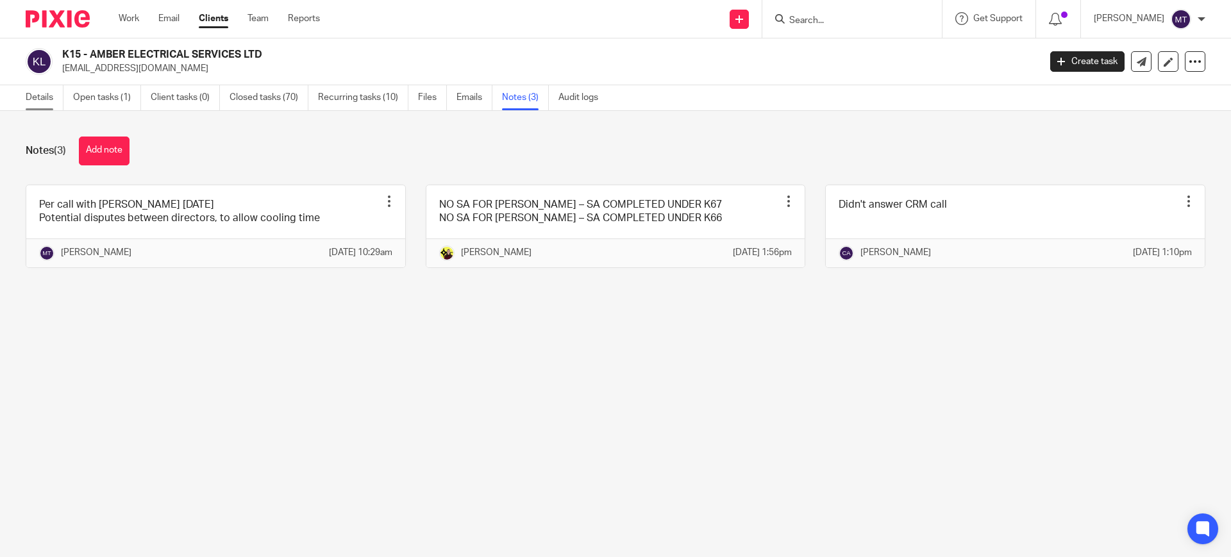
click at [47, 97] on link "Details" at bounding box center [45, 97] width 38 height 25
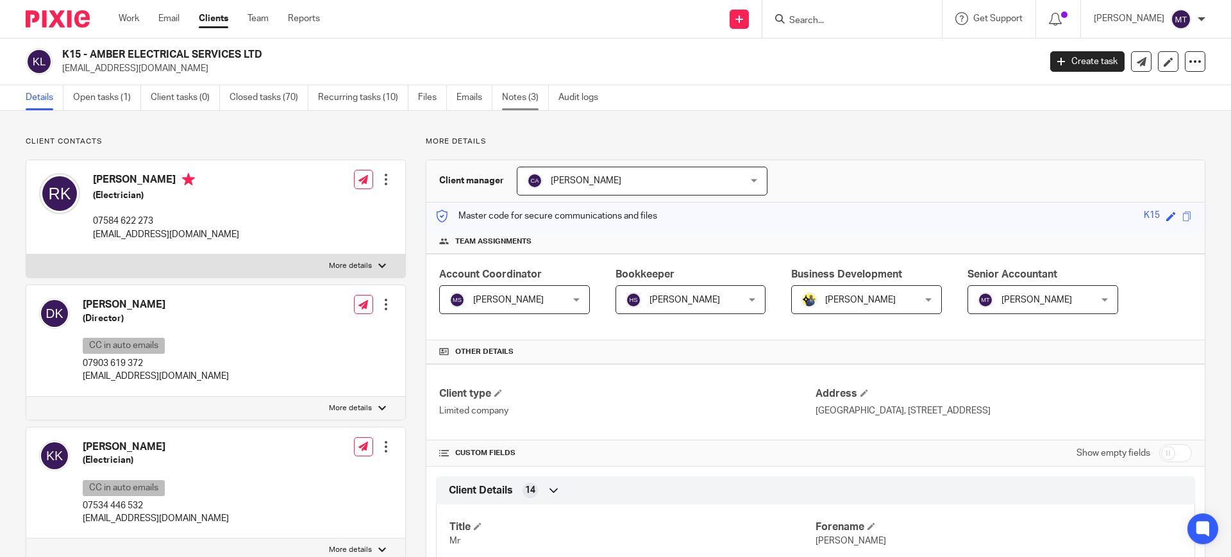
click at [533, 102] on link "Notes (3)" at bounding box center [525, 97] width 47 height 25
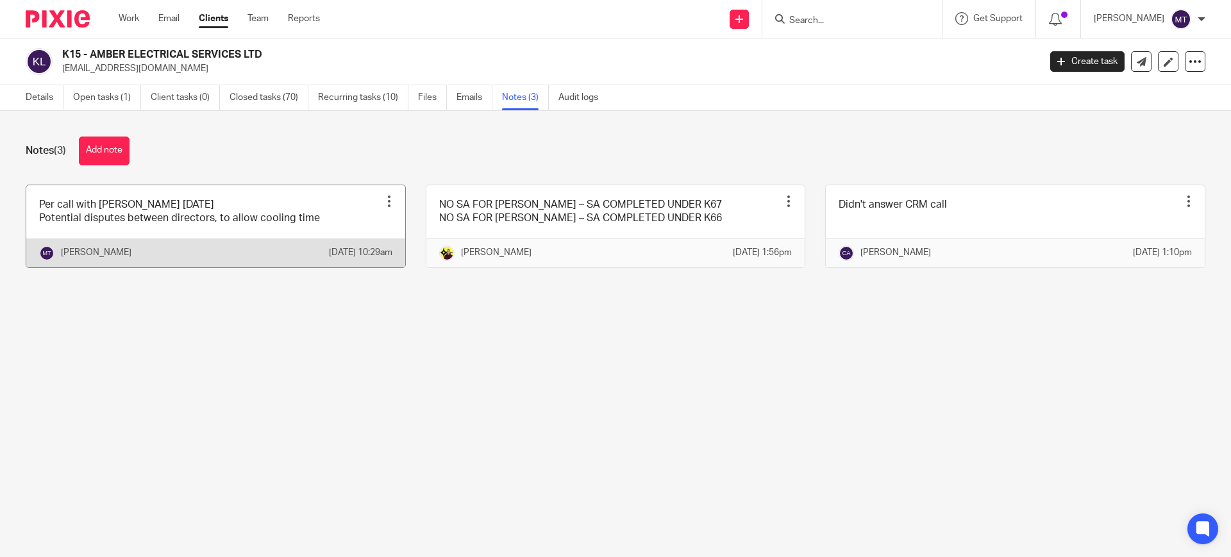
click at [246, 206] on link at bounding box center [215, 226] width 379 height 82
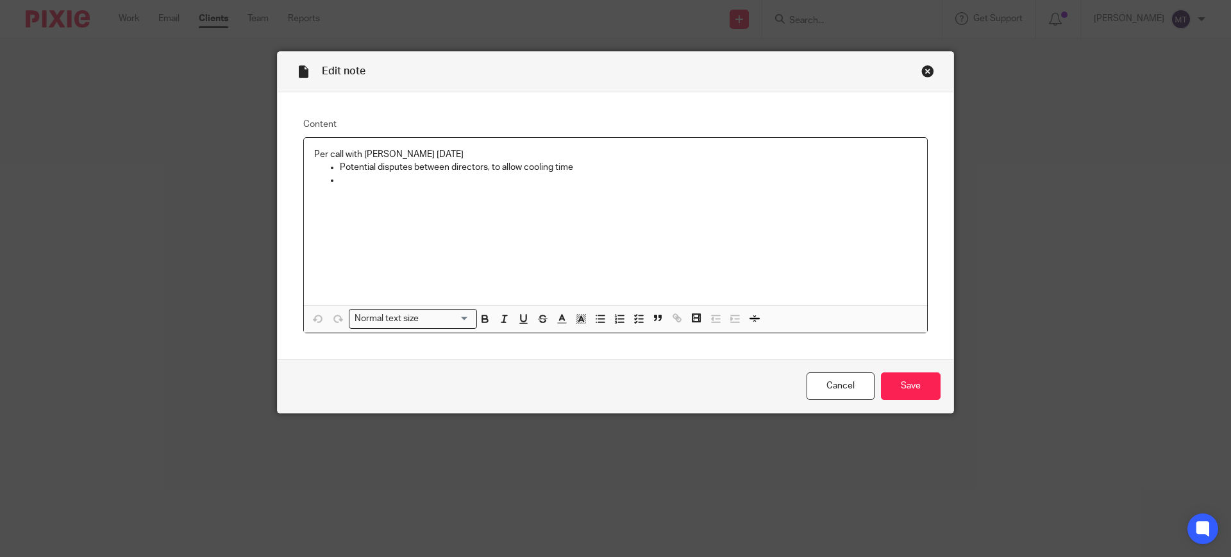
click at [646, 167] on p "Potential disputes between directors, to allow cooling time" at bounding box center [628, 167] width 577 height 13
click at [645, 186] on div "Per call with [PERSON_NAME] [DATE] Potential disputes between directors, to all…" at bounding box center [615, 221] width 623 height 167
click at [645, 187] on p at bounding box center [615, 193] width 603 height 13
click at [633, 156] on p "Per call with [PERSON_NAME] [DATE]" at bounding box center [615, 154] width 603 height 13
click at [635, 170] on p "Potential disputes between directors, to allow cooling timE" at bounding box center [628, 167] width 577 height 13
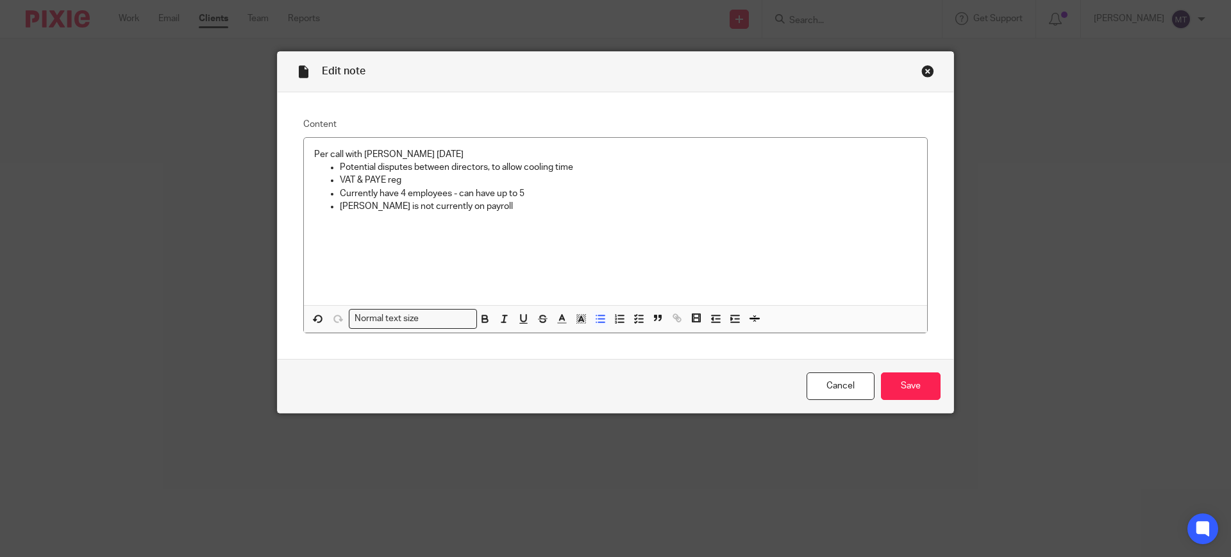
click at [508, 199] on p "Currently have 4 employees - can have up to 5" at bounding box center [628, 193] width 577 height 13
click at [508, 206] on p "Dominic is not currently on payroll" at bounding box center [628, 206] width 577 height 13
click at [546, 191] on p "Currently have 4 employees - can have up to 5" at bounding box center [628, 193] width 577 height 13
click at [399, 192] on p "Currently have 4 employees - can have up to 5" at bounding box center [628, 193] width 577 height 13
drag, startPoint x: 457, startPoint y: 191, endPoint x: 597, endPoint y: 191, distance: 139.8
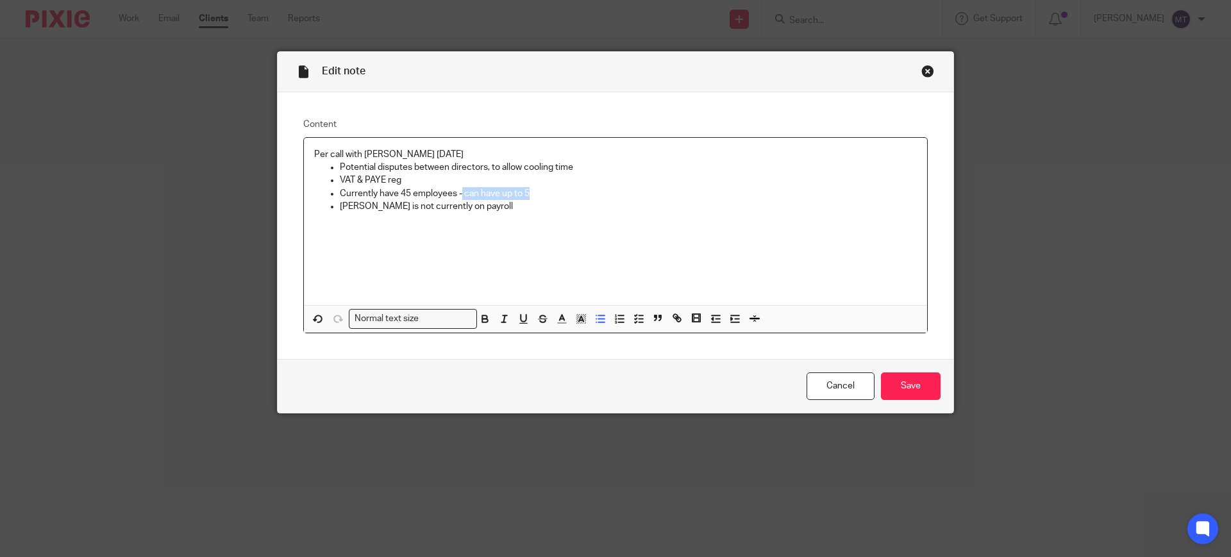
click at [597, 191] on p "Currently have 45 employees - can have up to 5" at bounding box center [628, 193] width 577 height 13
click at [402, 189] on p "Currently have 45 employees - Siobhan recently added" at bounding box center [628, 193] width 577 height 13
click at [508, 217] on p at bounding box center [615, 219] width 603 height 13
click at [912, 387] on input "Save" at bounding box center [911, 386] width 60 height 28
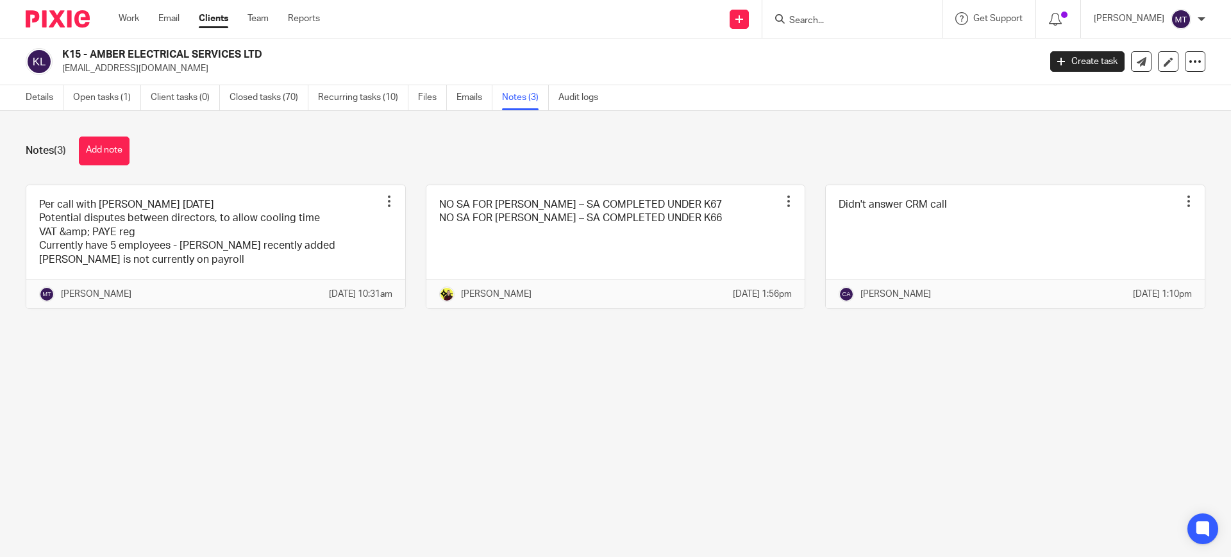
click at [836, 19] on input "Search" at bounding box center [845, 21] width 115 height 12
type input "ljc m"
click at [892, 51] on link at bounding box center [893, 54] width 217 height 29
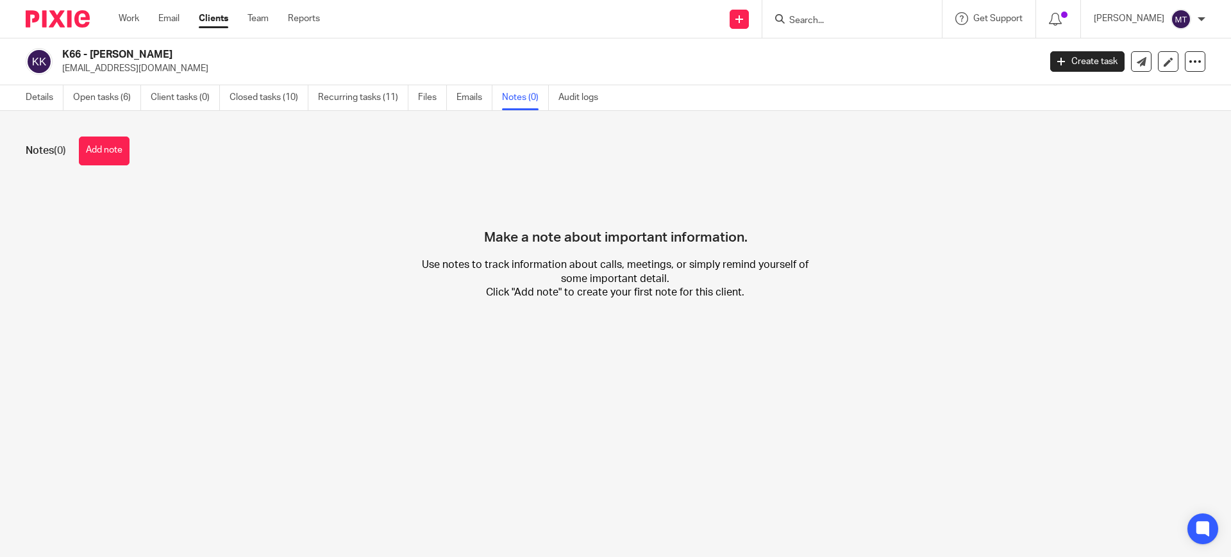
click at [134, 147] on div "Notes (0) Add note" at bounding box center [616, 151] width 1180 height 29
click at [119, 151] on button "Add note" at bounding box center [104, 151] width 51 height 29
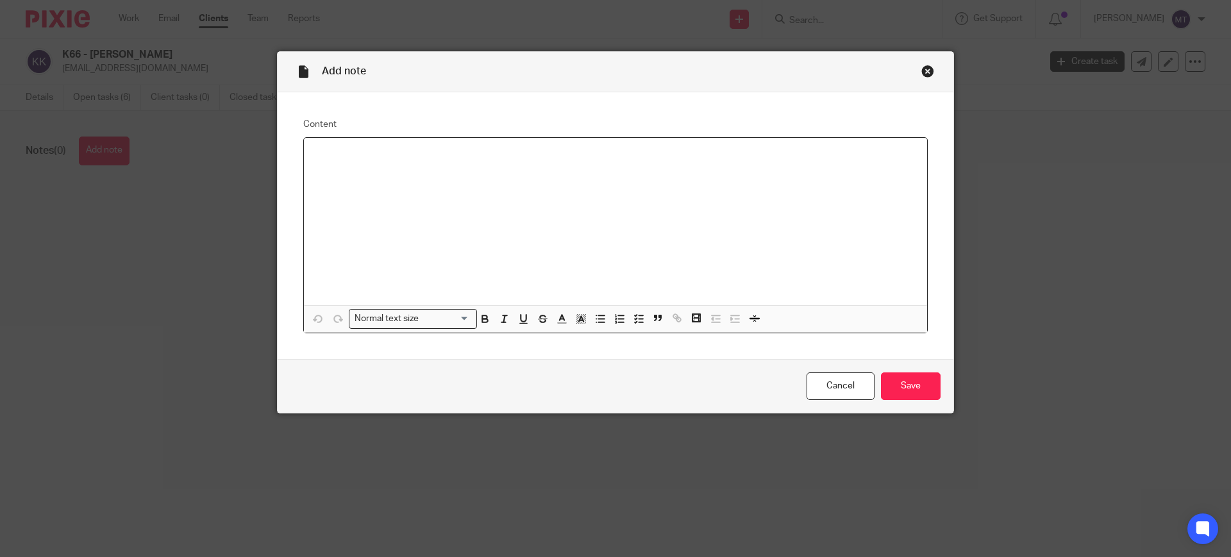
paste div
click at [488, 195] on div "Per call with Bobo 15.10.25" at bounding box center [615, 221] width 623 height 167
click at [423, 176] on p at bounding box center [615, 180] width 603 height 13
click at [430, 172] on p at bounding box center [628, 167] width 577 height 13
click at [919, 383] on input "Save" at bounding box center [911, 386] width 60 height 28
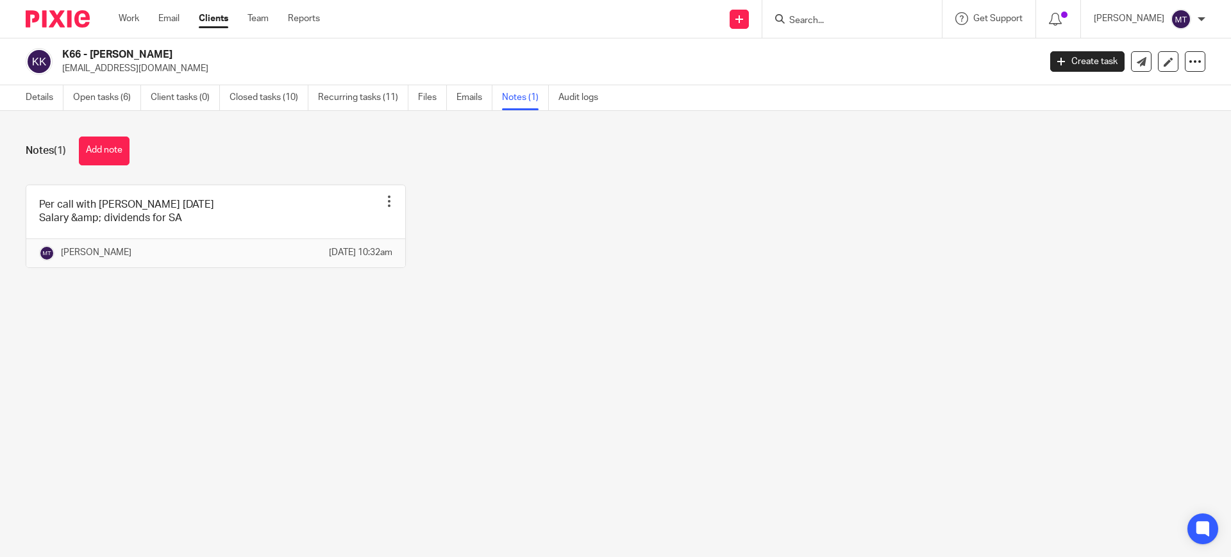
click at [632, 204] on div "Per call with [PERSON_NAME] [DATE] Salary &amp; dividends for SA Pin note Edit …" at bounding box center [605, 236] width 1199 height 103
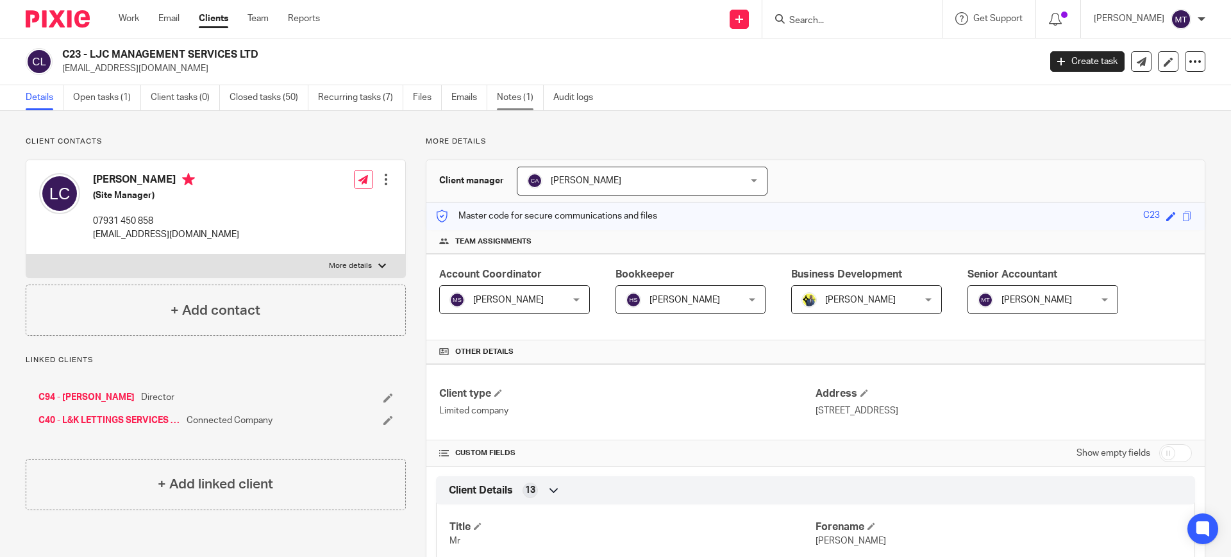
click at [513, 99] on link "Notes (1)" at bounding box center [520, 97] width 47 height 25
click at [512, 97] on link "Notes (0)" at bounding box center [520, 97] width 47 height 25
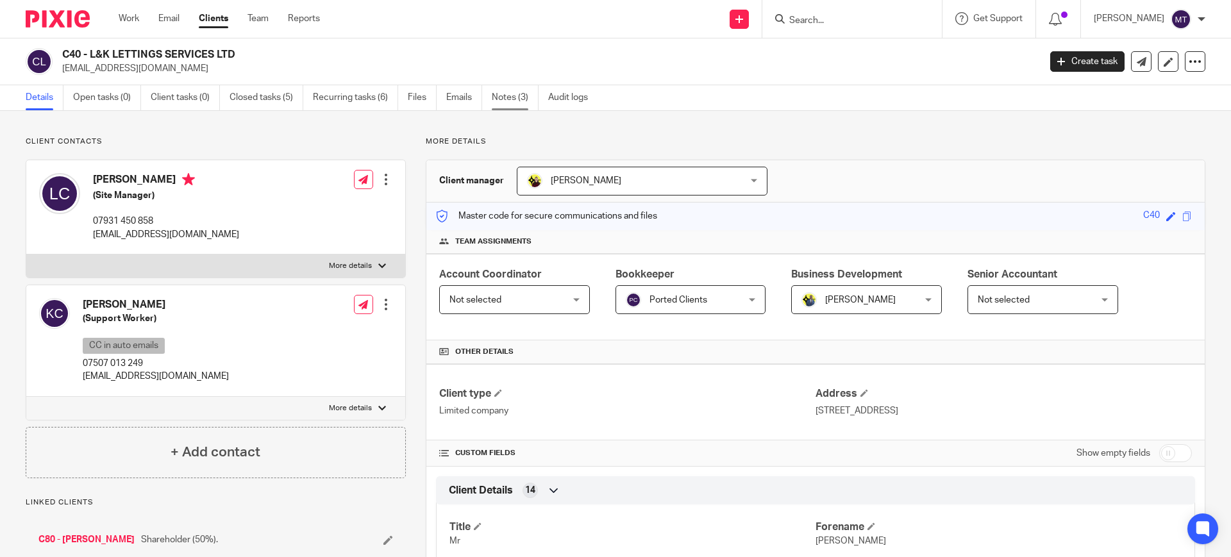
click at [519, 96] on link "Notes (3)" at bounding box center [515, 97] width 47 height 25
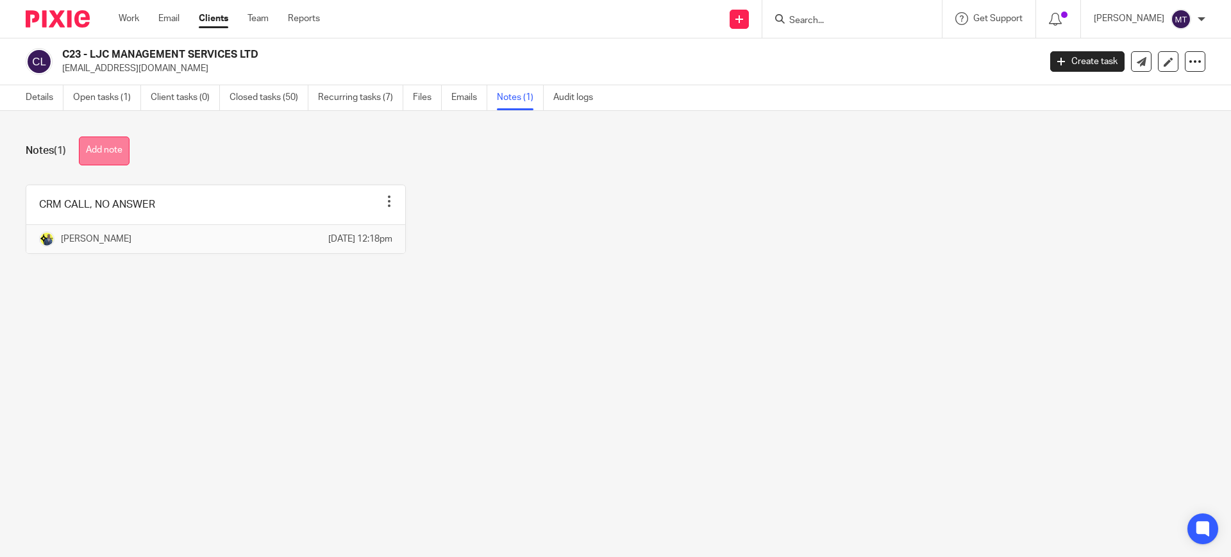
click at [104, 147] on button "Add note" at bounding box center [104, 151] width 51 height 29
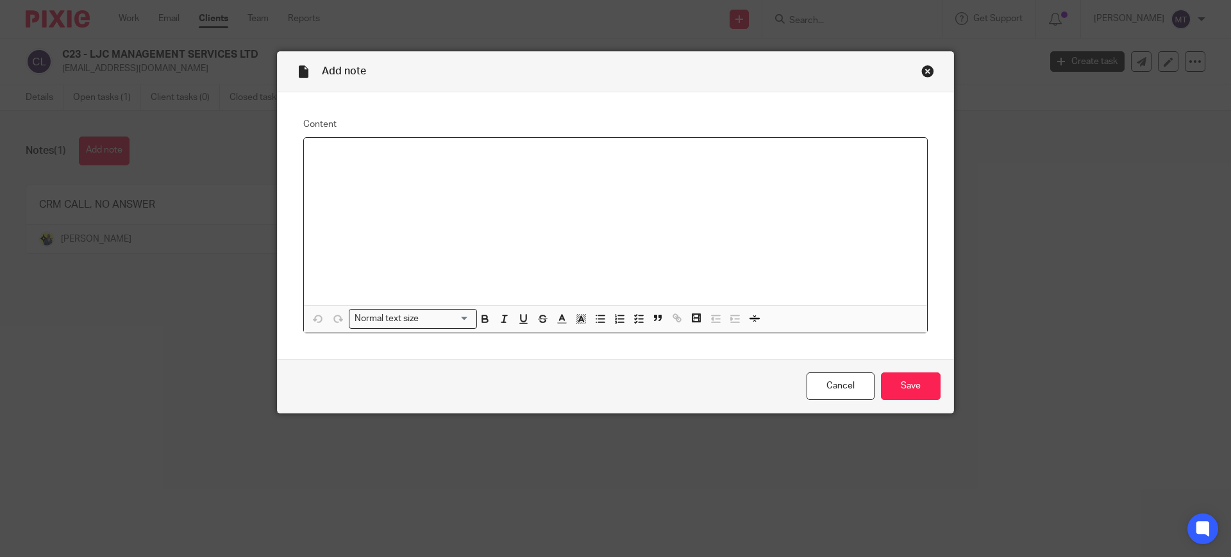
paste div
click at [418, 181] on p at bounding box center [628, 180] width 577 height 13
click at [579, 213] on div "Per call with Bobo 15.10.25 VAT reg but not PAYE reg To discuss about benefits …" at bounding box center [615, 221] width 623 height 167
click at [587, 192] on p at bounding box center [615, 193] width 603 height 13
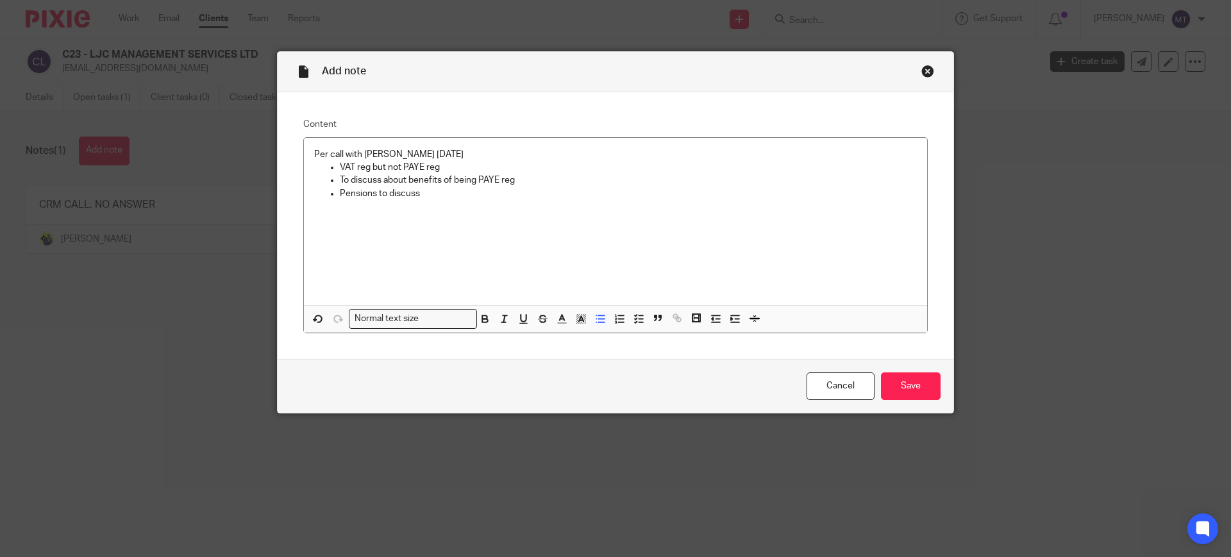
click at [509, 192] on p "Pensions to discuss" at bounding box center [628, 193] width 577 height 13
click at [575, 214] on p at bounding box center [615, 219] width 603 height 13
click at [564, 203] on p at bounding box center [628, 206] width 577 height 13
click at [452, 171] on p "VAT reg but not PAYE reg" at bounding box center [628, 167] width 577 height 13
click at [760, 190] on p "Pensions to discuss - as dividends are so high may benefits from pension contri…" at bounding box center [628, 193] width 577 height 13
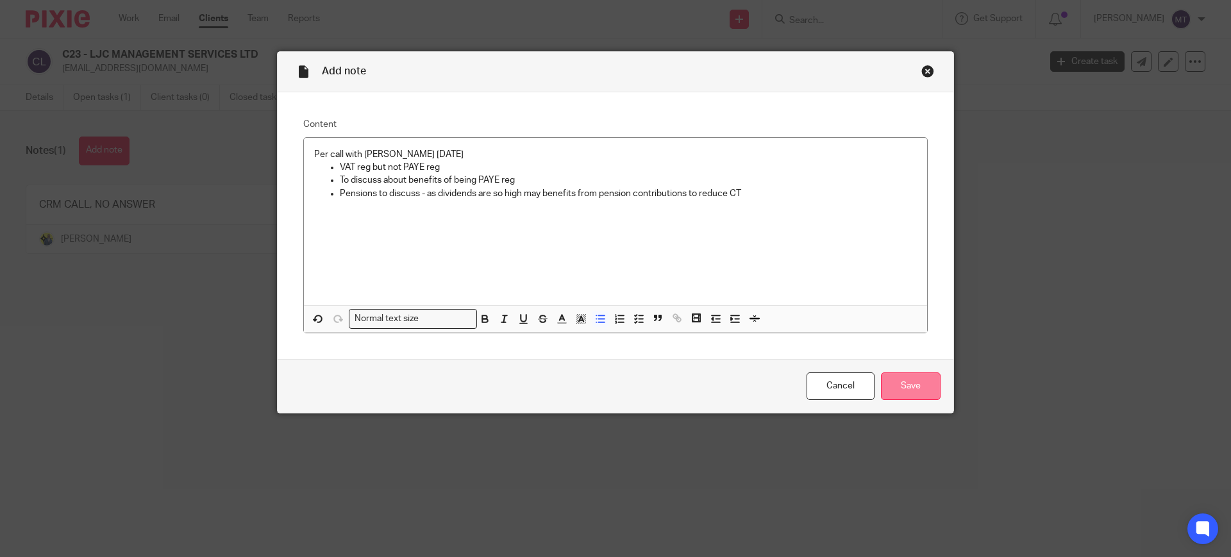
click at [903, 390] on input "Save" at bounding box center [911, 386] width 60 height 28
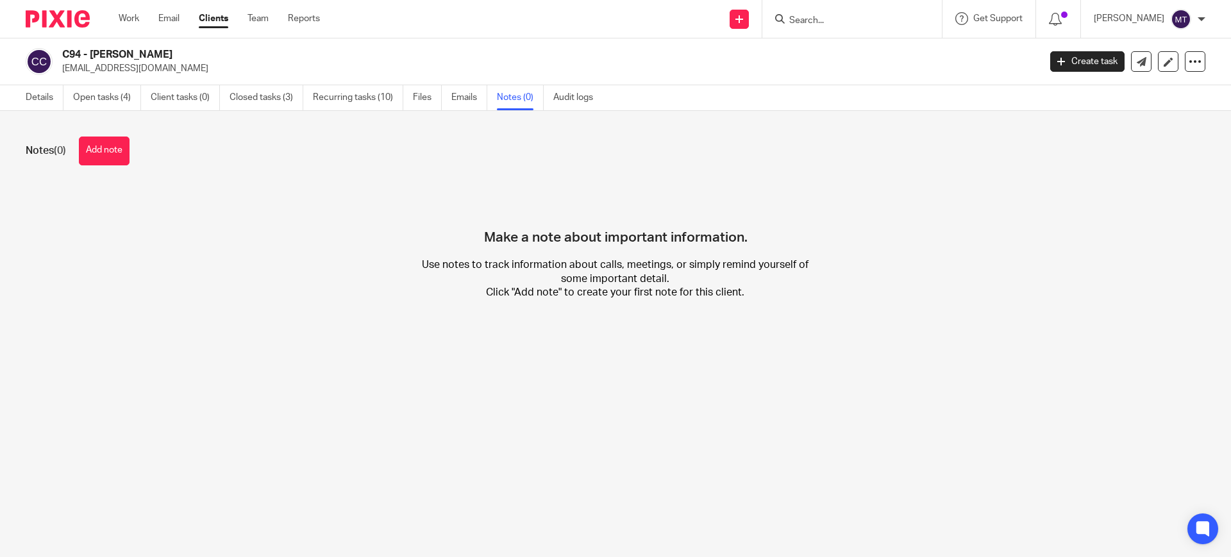
click at [116, 144] on button "Add note" at bounding box center [104, 151] width 51 height 29
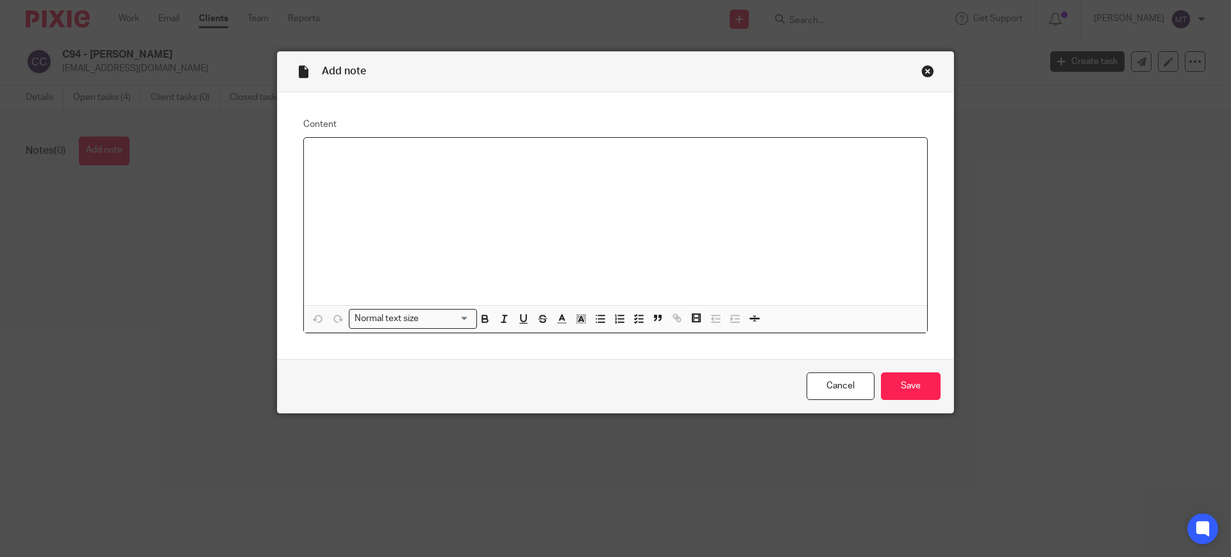
paste div
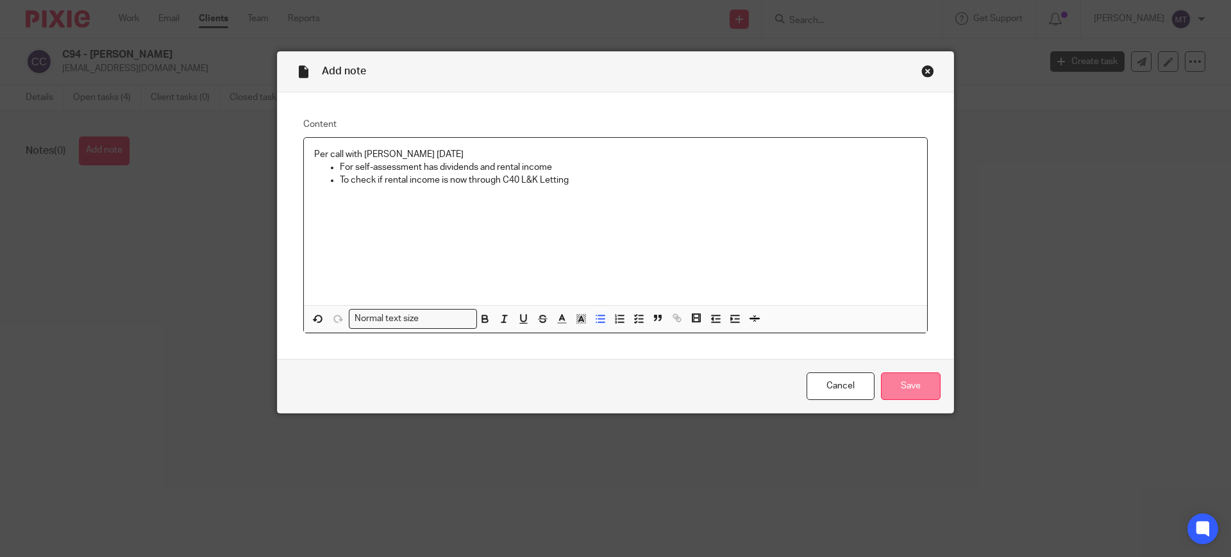
click at [911, 385] on input "Save" at bounding box center [911, 386] width 60 height 28
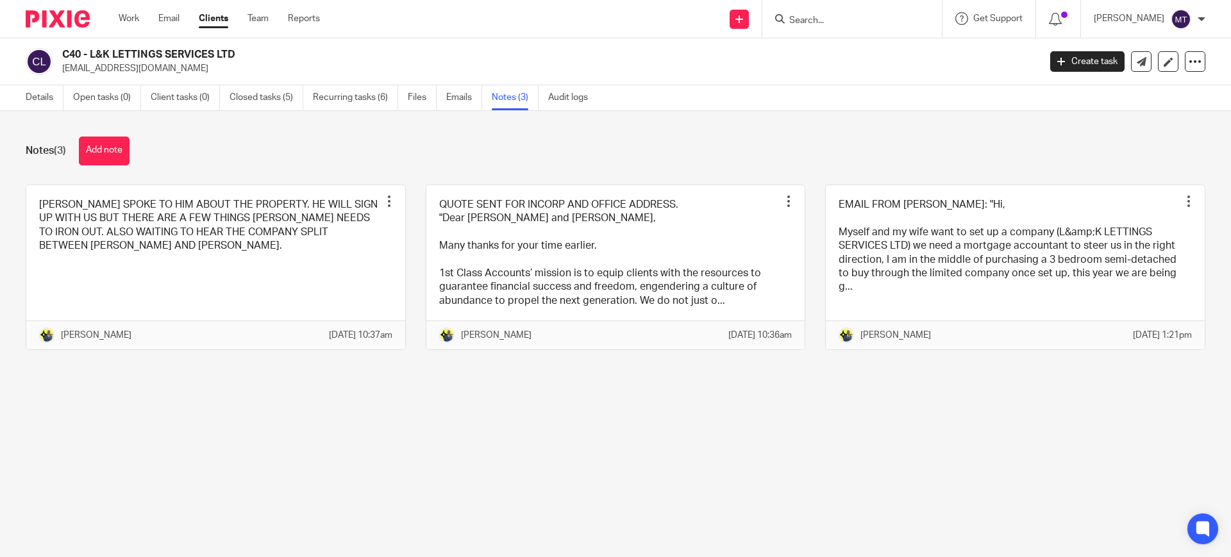
click at [310, 137] on div "Notes (3) Add note" at bounding box center [616, 151] width 1180 height 29
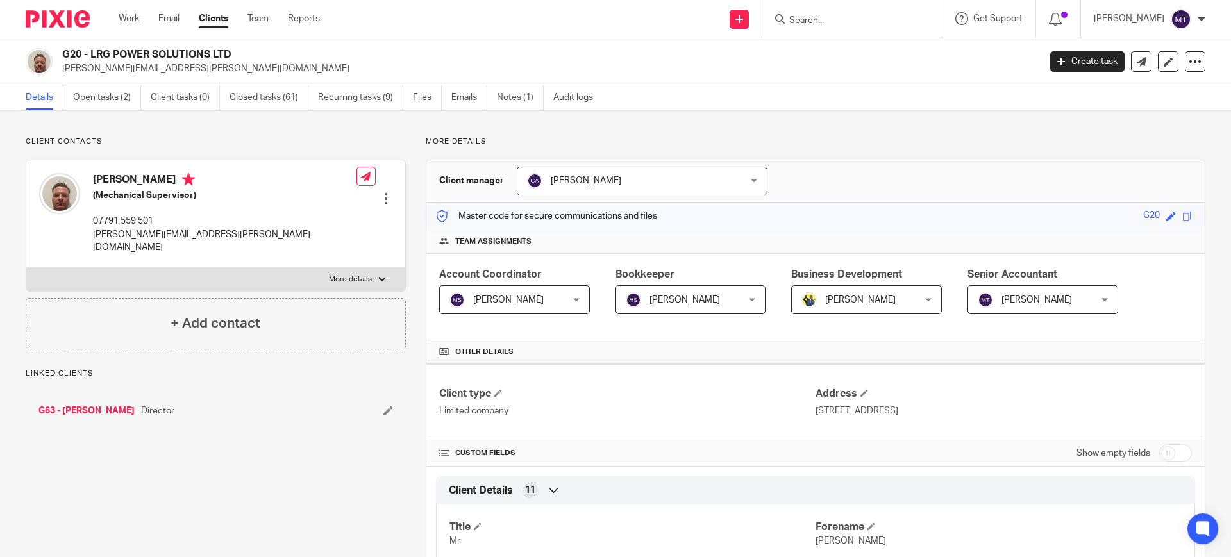
click at [828, 19] on input "Search" at bounding box center [845, 21] width 115 height 12
type input "HV BE"
click at [881, 62] on link at bounding box center [893, 54] width 217 height 29
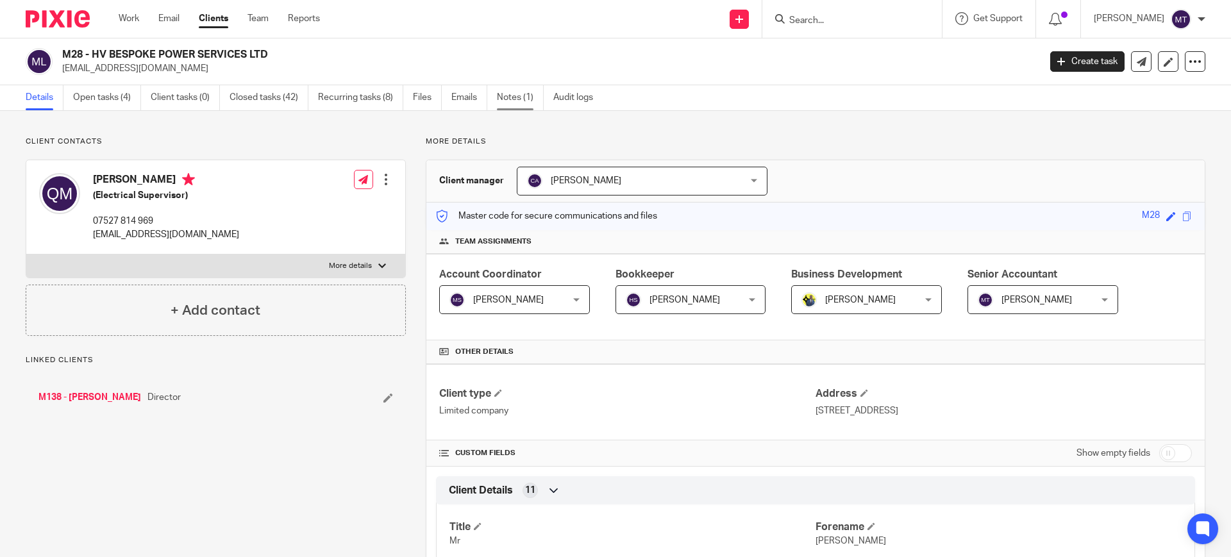
click at [519, 104] on link "Notes (1)" at bounding box center [520, 97] width 47 height 25
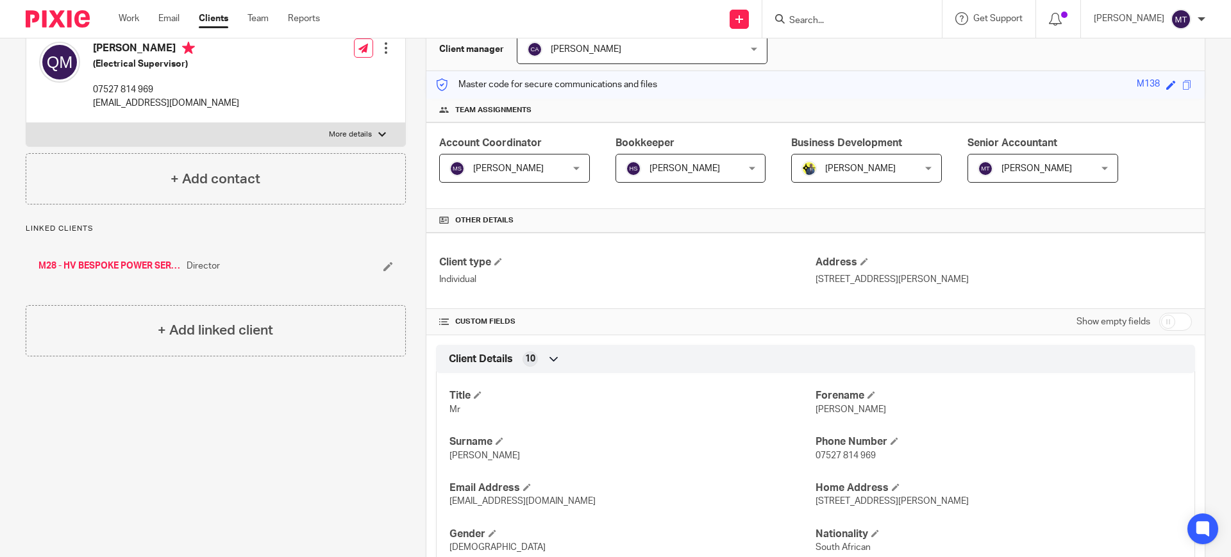
scroll to position [321, 0]
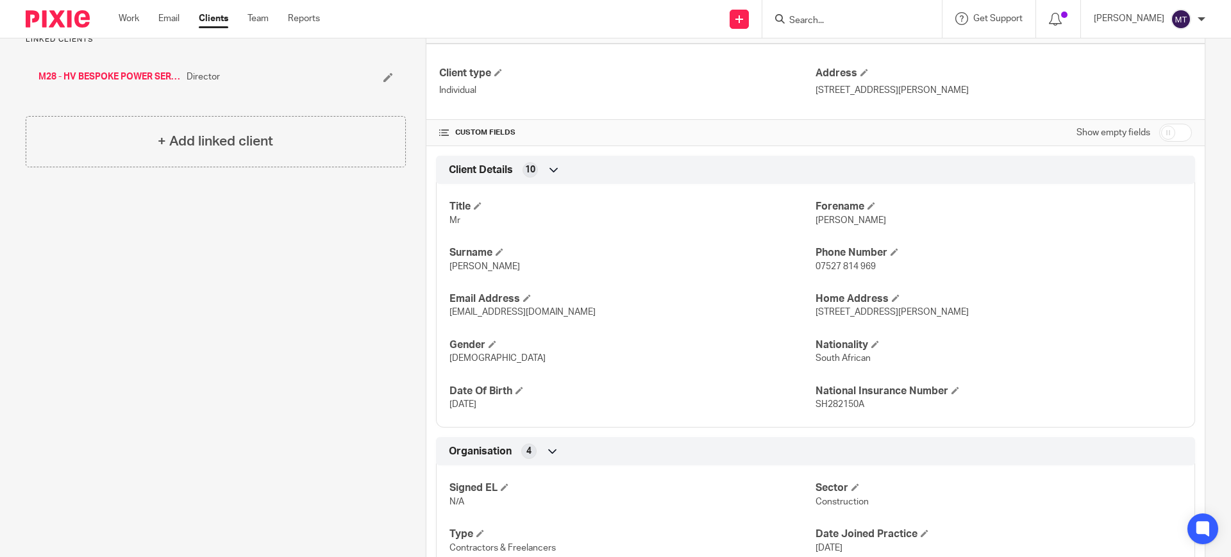
click at [258, 280] on div "Client contacts [PERSON_NAME] (Electrical Supervisor) 07527 814 969 [EMAIL_ADDR…" at bounding box center [206, 217] width 400 height 803
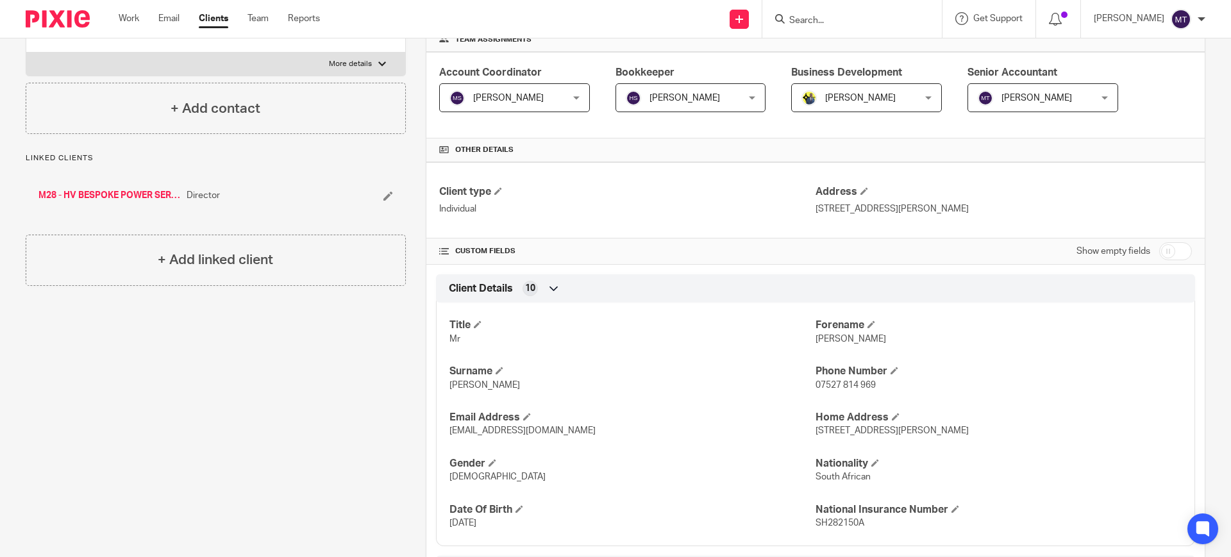
scroll to position [0, 0]
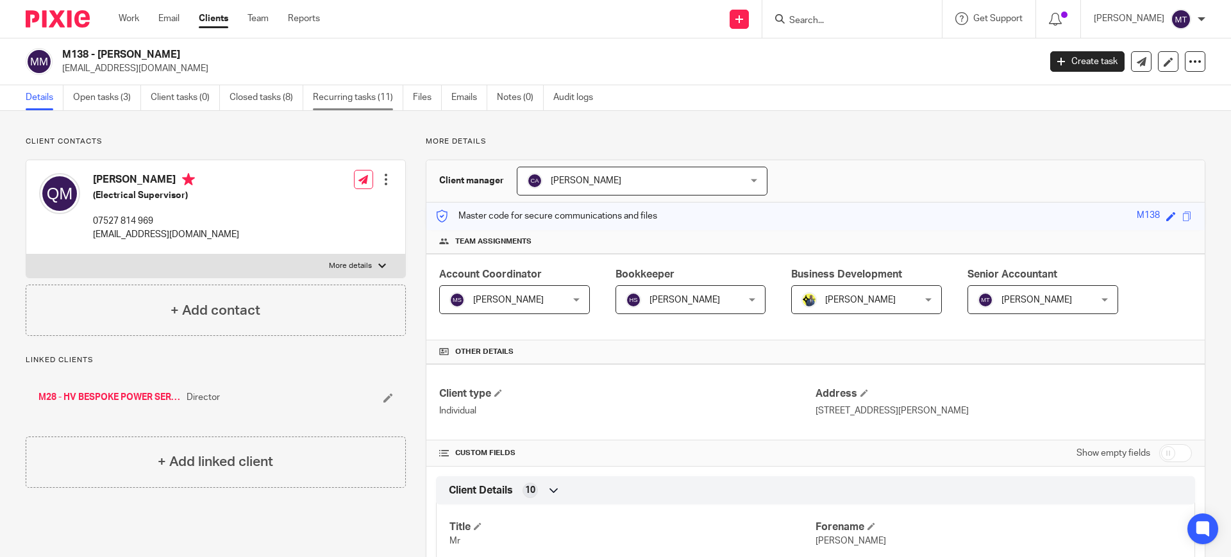
click at [363, 105] on link "Recurring tasks (11)" at bounding box center [358, 97] width 90 height 25
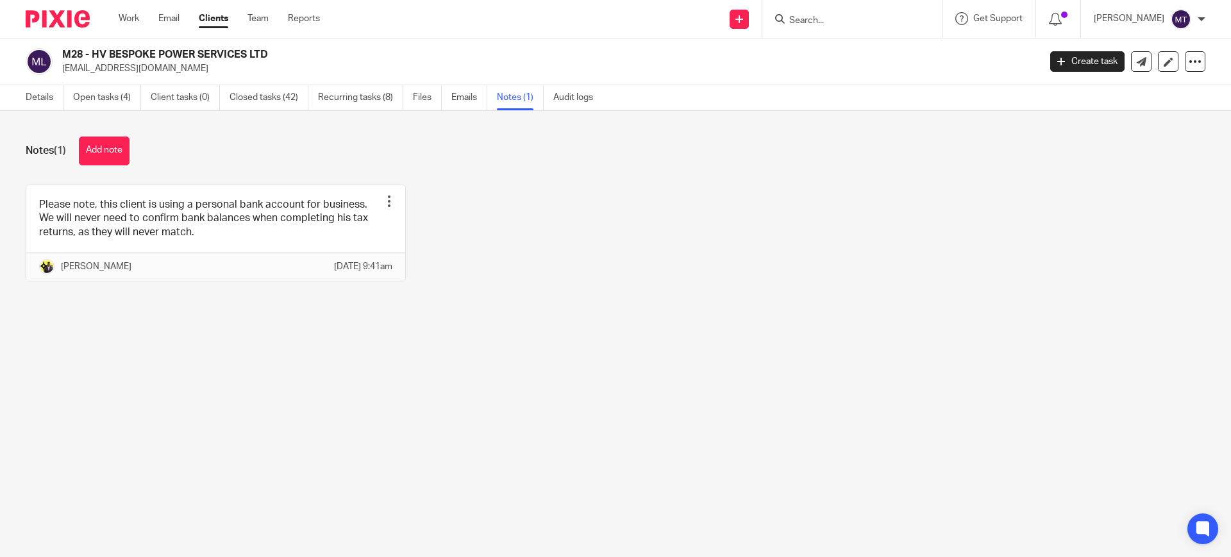
click at [520, 232] on div "Please note, this client is using a personal bank account for business. We will…" at bounding box center [605, 243] width 1199 height 116
click at [105, 145] on button "Add note" at bounding box center [104, 151] width 51 height 29
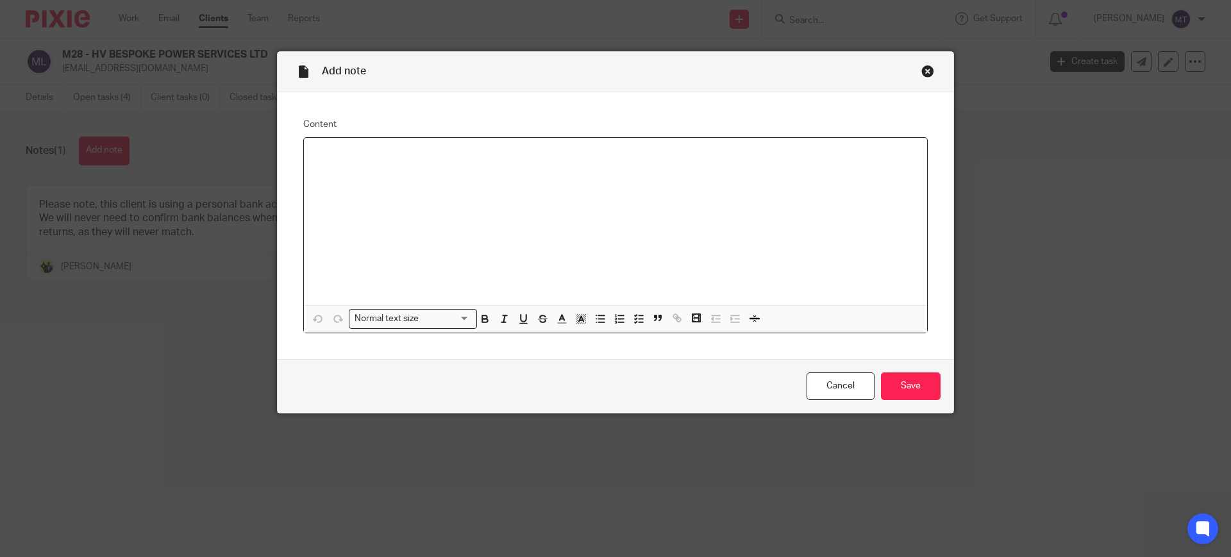
paste div
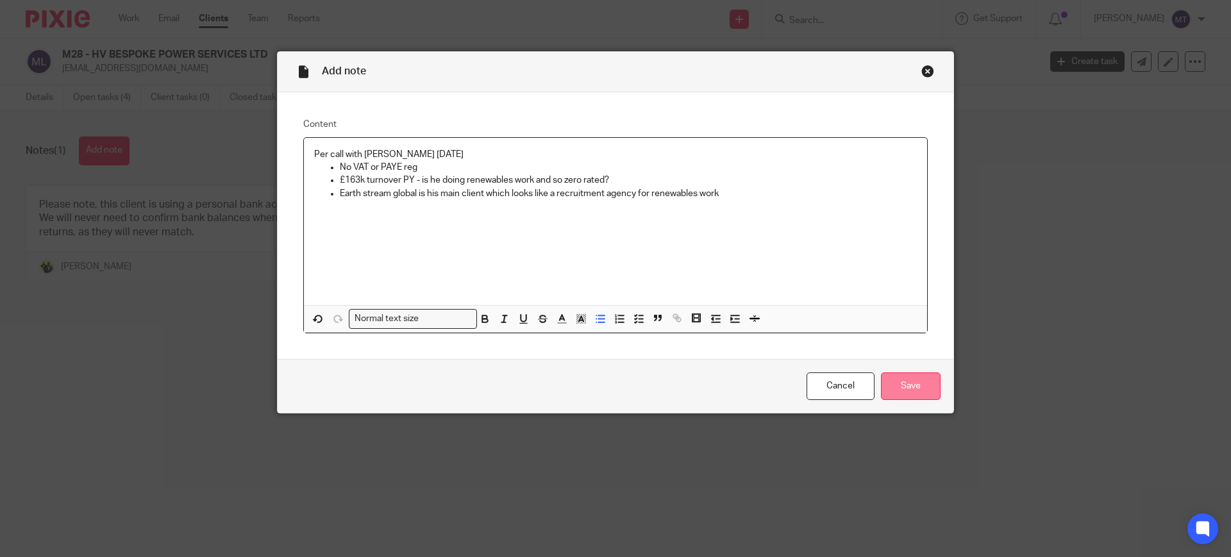
click at [901, 392] on input "Save" at bounding box center [911, 386] width 60 height 28
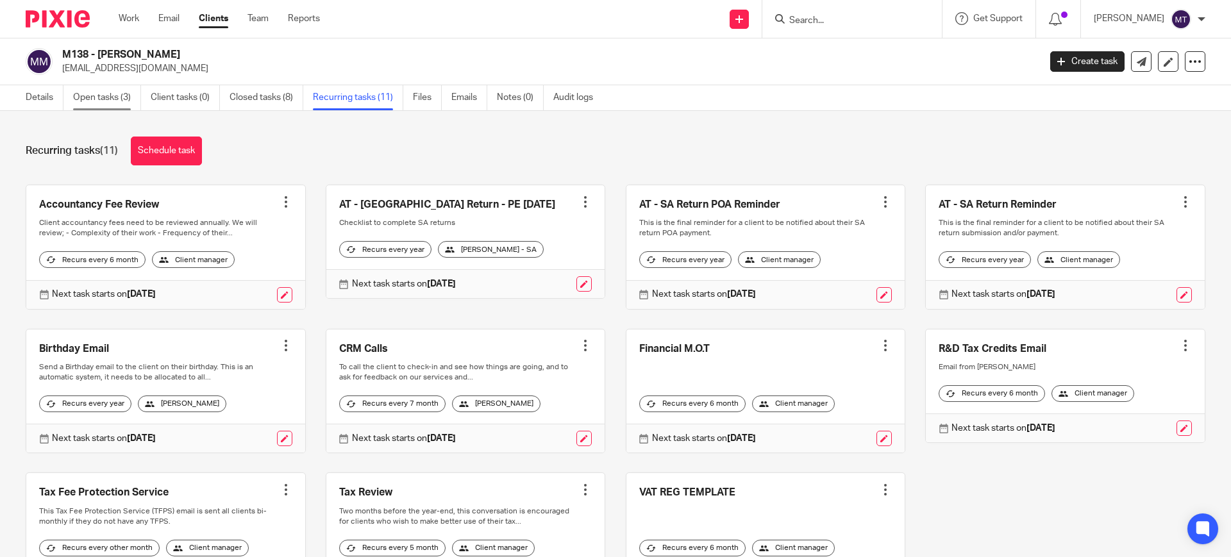
click at [118, 103] on link "Open tasks (3)" at bounding box center [107, 97] width 68 height 25
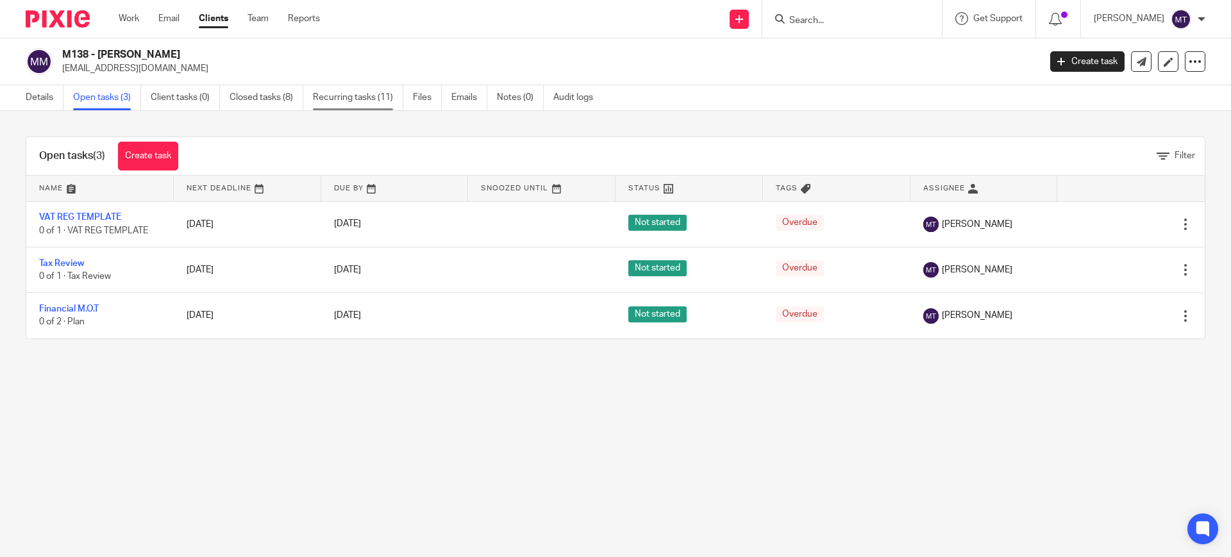
click at [378, 99] on link "Recurring tasks (11)" at bounding box center [358, 97] width 90 height 25
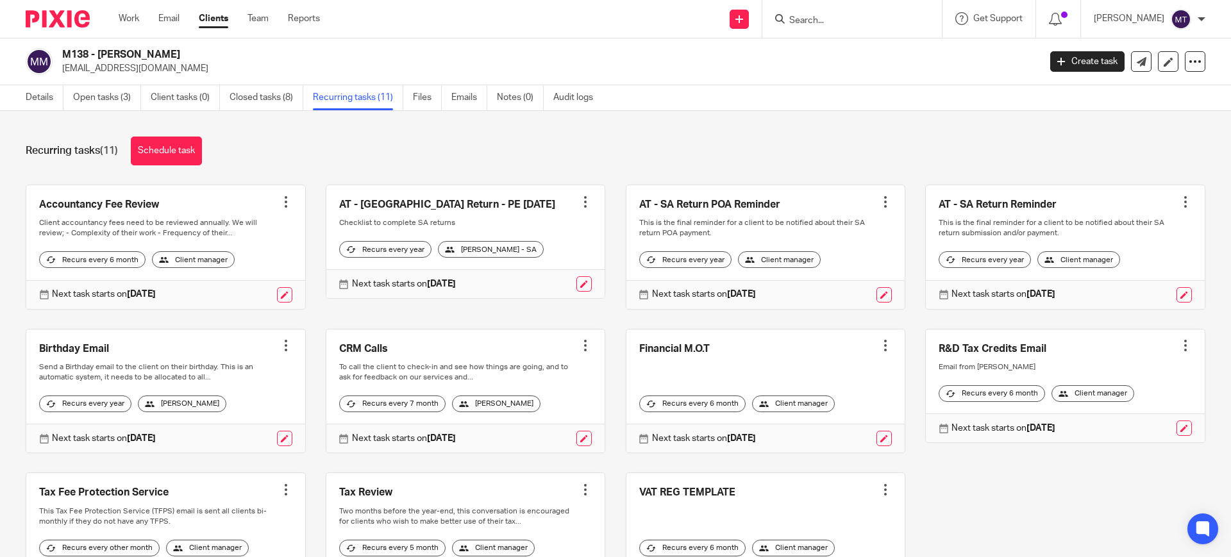
click at [271, 97] on link "Closed tasks (8)" at bounding box center [266, 97] width 74 height 25
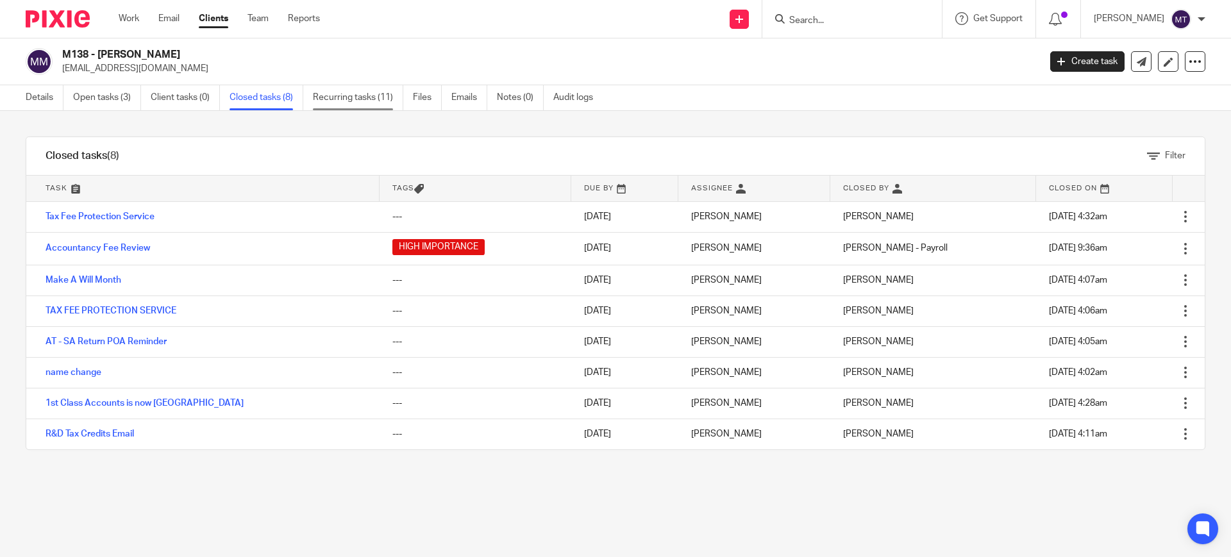
click at [356, 95] on link "Recurring tasks (11)" at bounding box center [358, 97] width 90 height 25
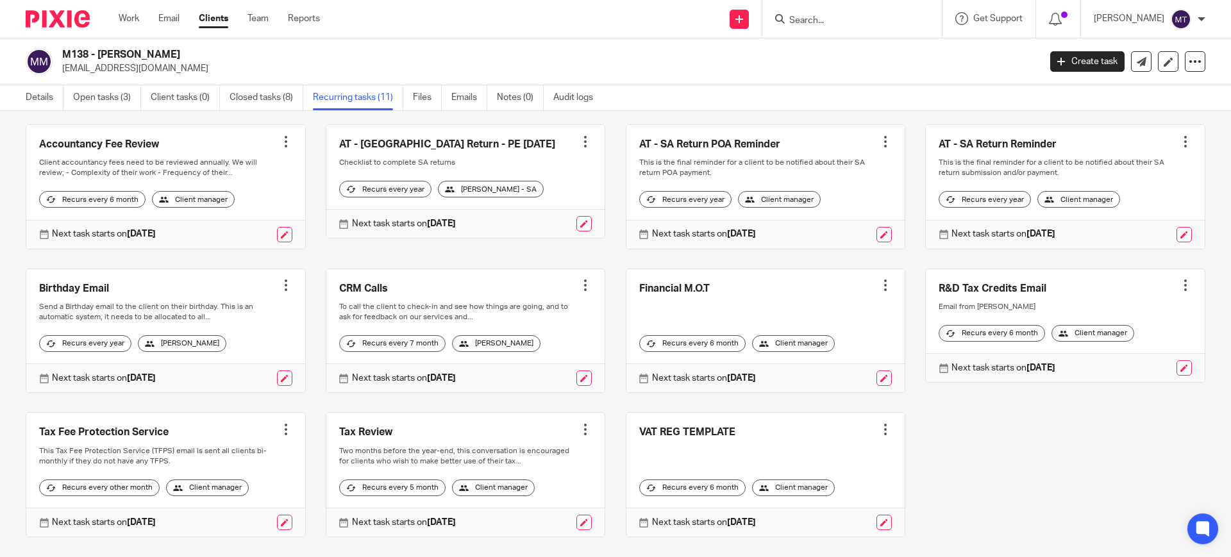
scroll to position [116, 0]
